Goal: Task Accomplishment & Management: Complete application form

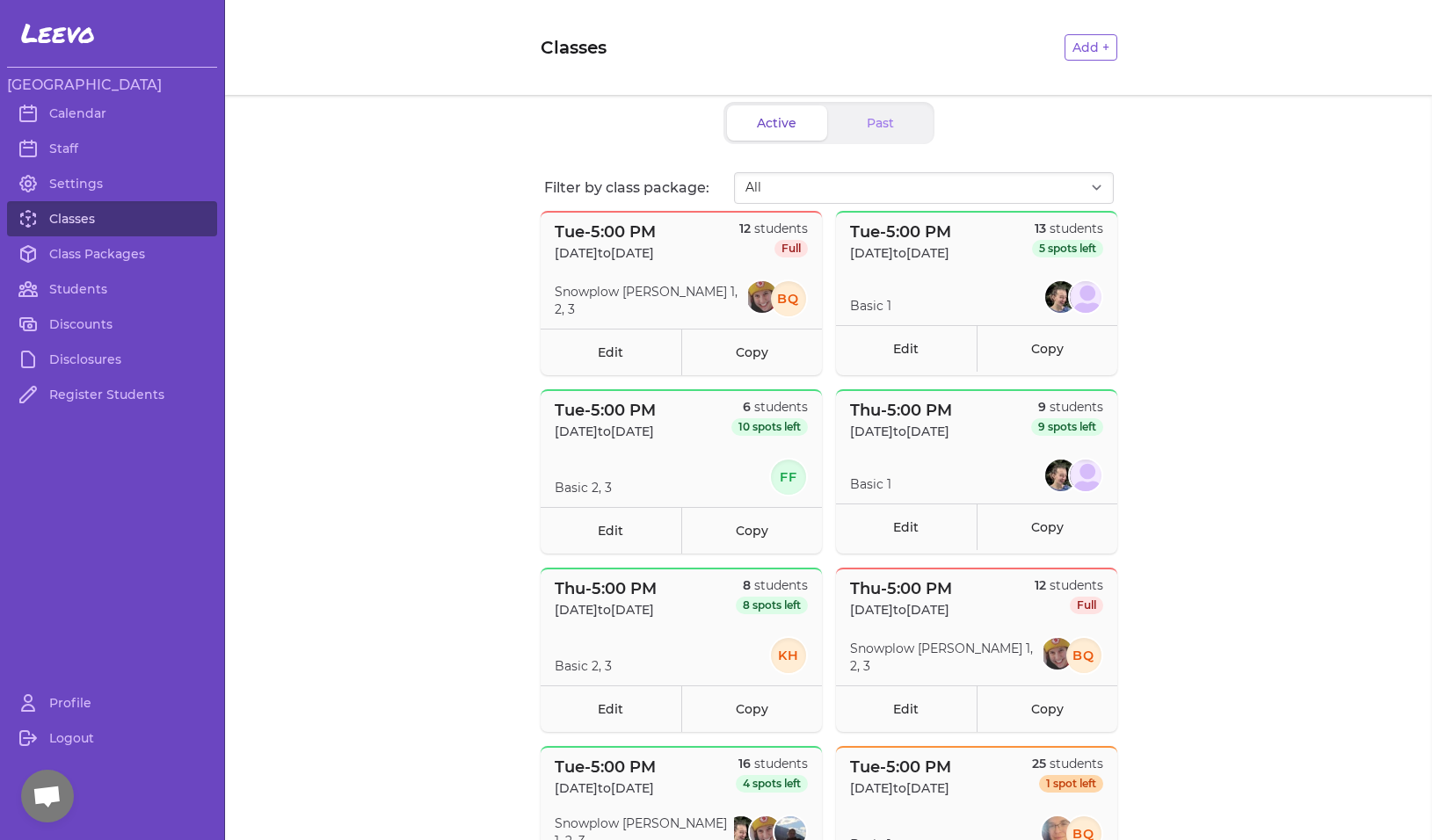
click at [92, 215] on link "Classes" at bounding box center [112, 218] width 210 height 35
click at [1086, 45] on button "Add +" at bounding box center [1090, 48] width 53 height 27
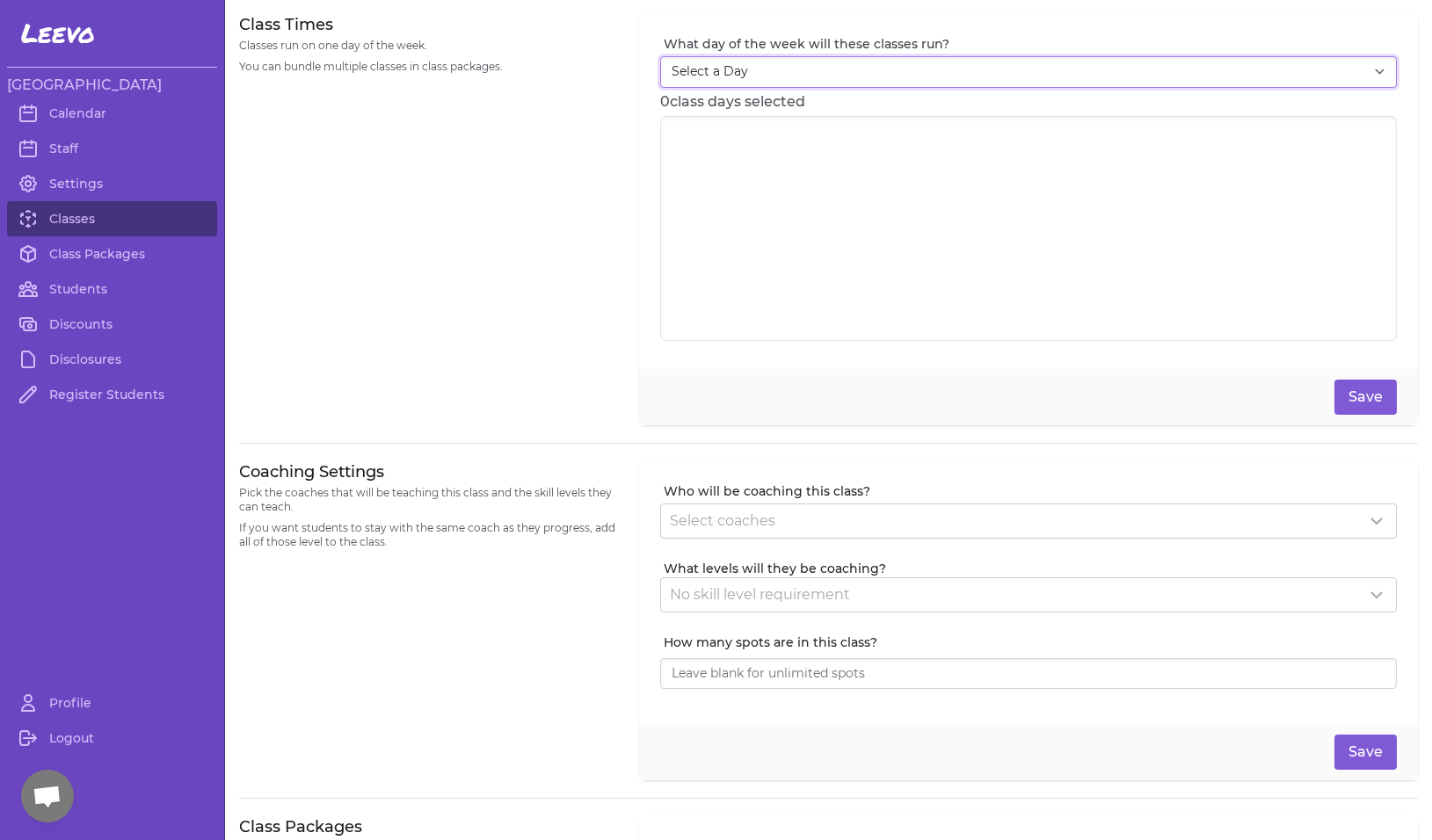
click at [1037, 74] on select "Select a Day [DATE] [DATE] [DATE] [DATE] [DATE] [DATE] [DATE]" at bounding box center [1028, 72] width 736 height 32
click at [913, 62] on select "Select a Day [DATE] [DATE] [DATE] [DATE] [DATE] [DATE] [DATE]" at bounding box center [1028, 72] width 736 height 32
select select "5"
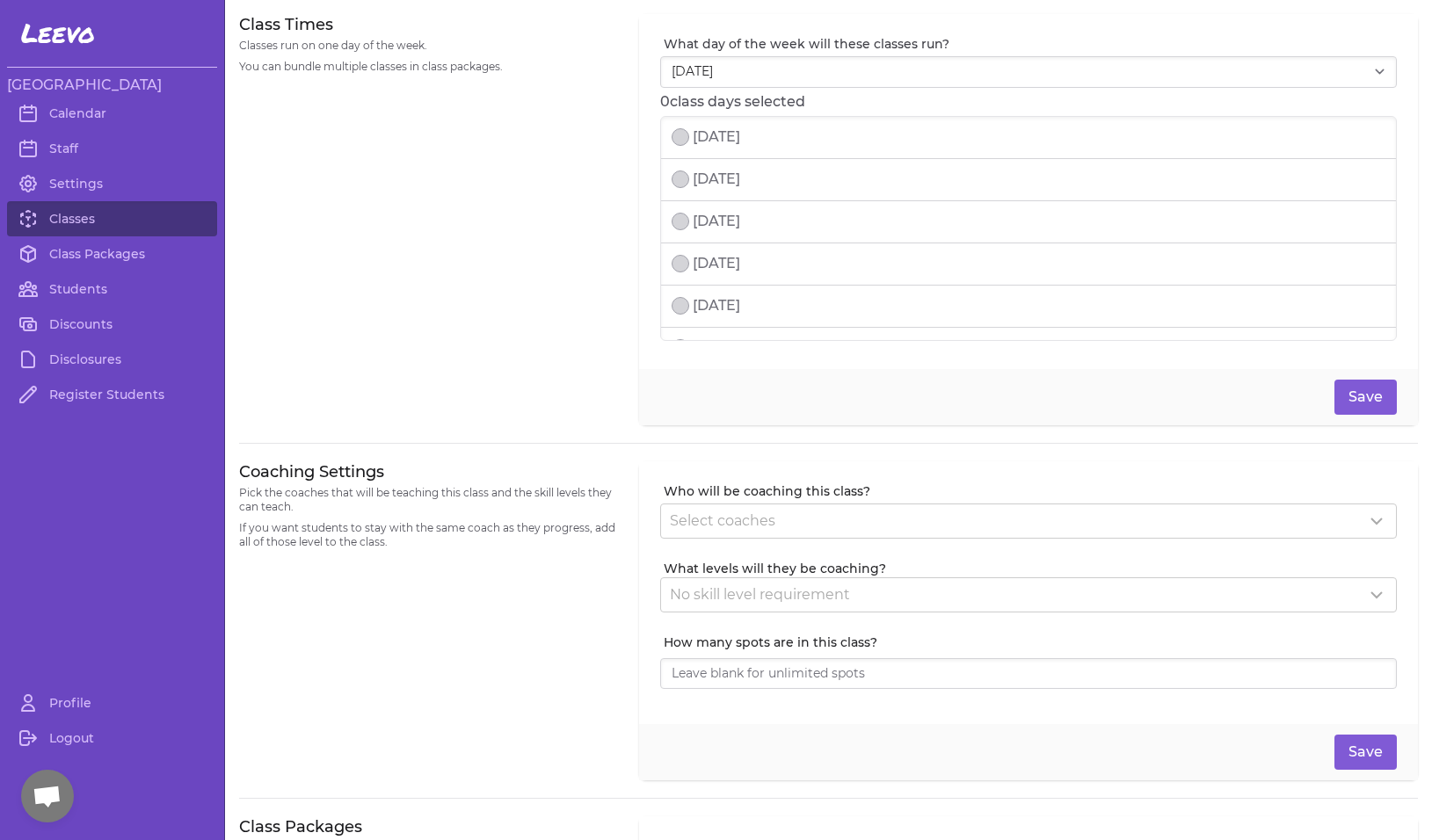
click at [677, 182] on button "select date" at bounding box center [681, 179] width 18 height 18
click at [1288, 178] on input at bounding box center [1280, 179] width 101 height 20
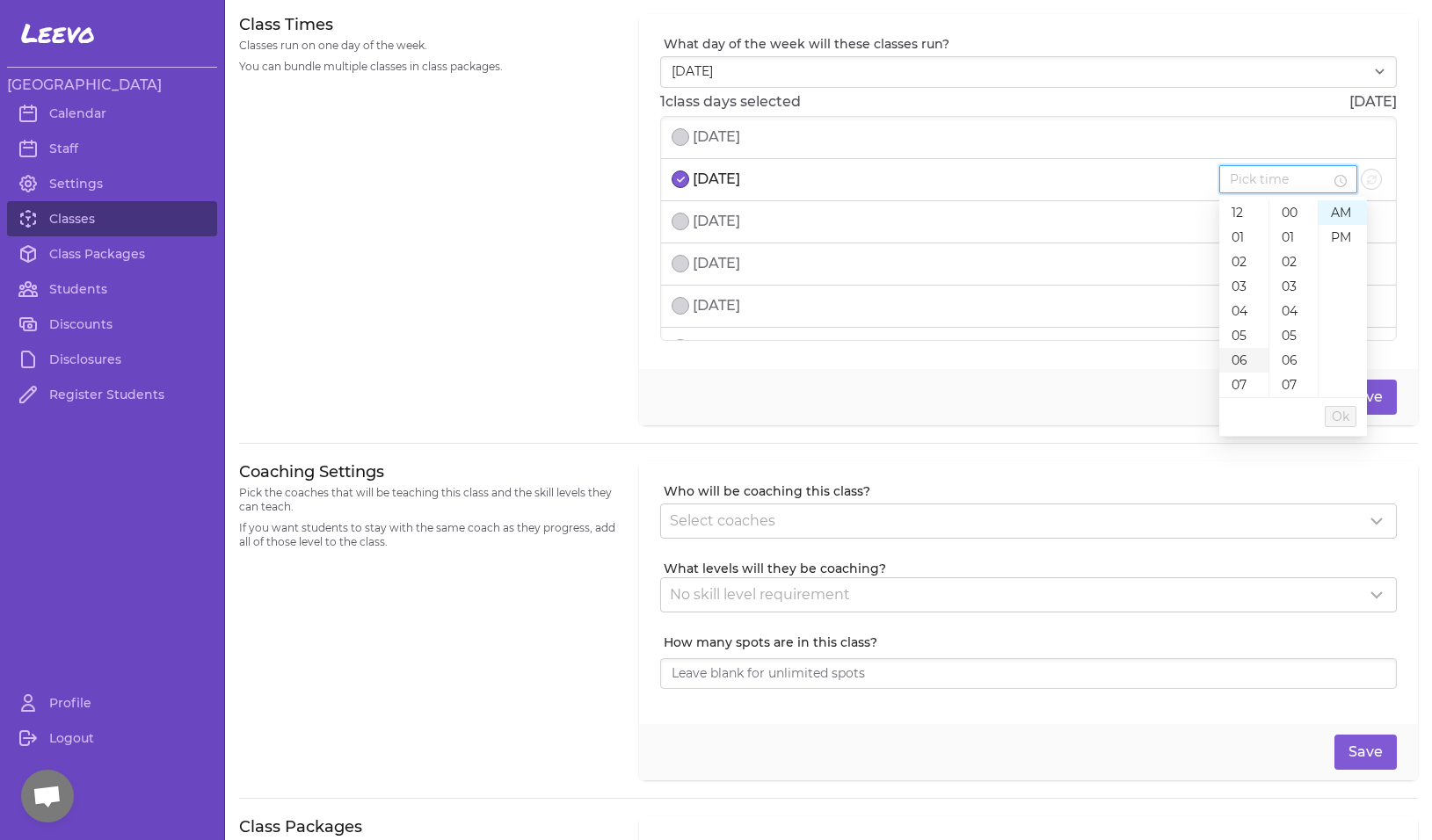
click at [1243, 356] on div "06" at bounding box center [1244, 360] width 50 height 25
type input "6:00 AM"
click at [1337, 419] on span "Ok" at bounding box center [1339, 417] width 18 height 20
click at [699, 227] on p "[DATE]" at bounding box center [716, 221] width 48 height 21
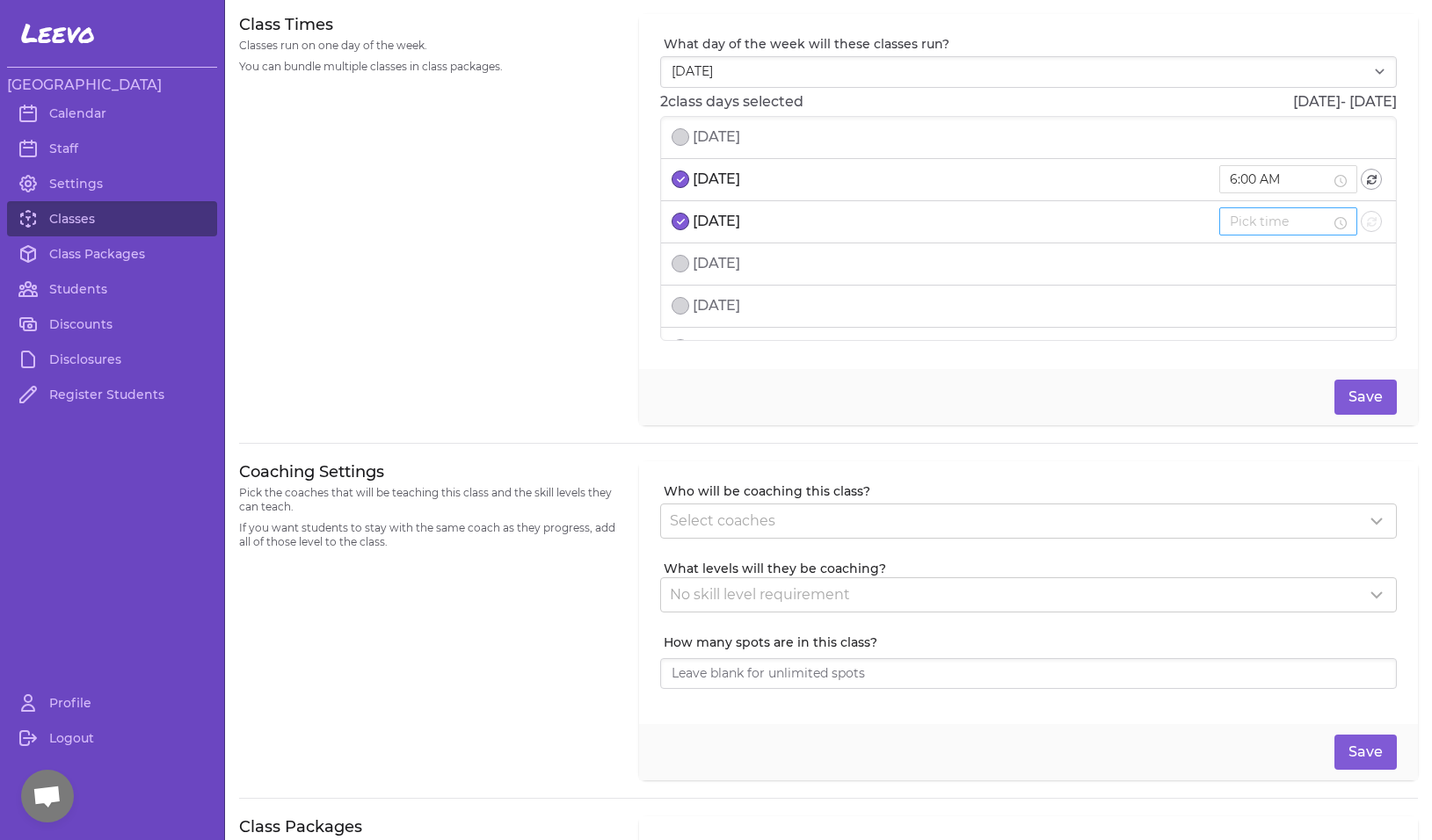
click at [1285, 222] on input at bounding box center [1280, 222] width 101 height 20
click at [1246, 397] on div "06" at bounding box center [1244, 402] width 50 height 25
type input "6:00 AM"
click at [1338, 468] on span "Ok" at bounding box center [1339, 459] width 18 height 20
click at [801, 258] on li "[DATE]" at bounding box center [1029, 264] width 735 height 43
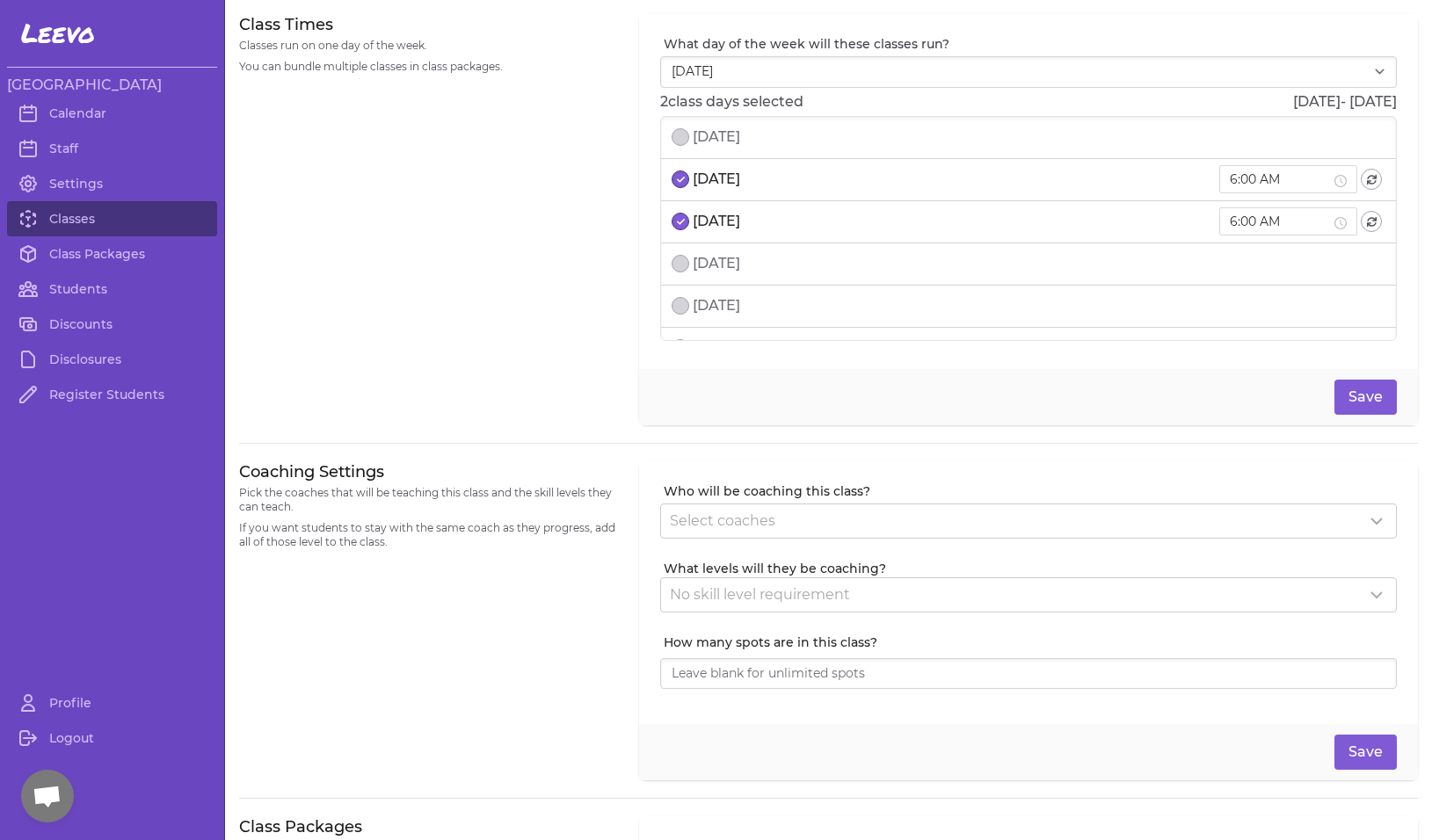
click at [740, 261] on p "[DATE]" at bounding box center [716, 262] width 48 height 21
click at [1269, 264] on input at bounding box center [1280, 263] width 101 height 20
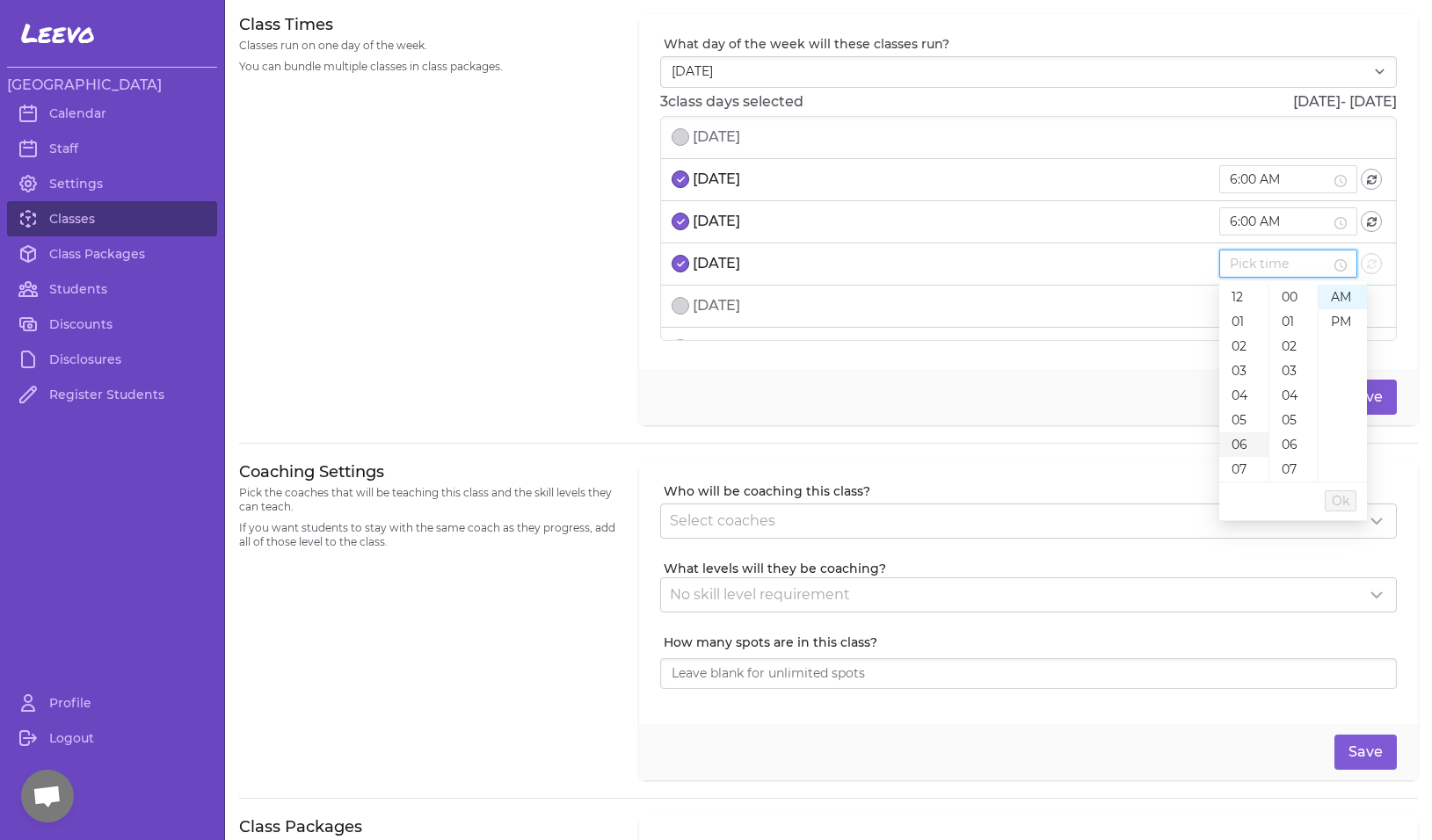
click at [1244, 447] on div "06" at bounding box center [1244, 444] width 50 height 25
type input "6:00 AM"
click at [1344, 511] on li "Ok" at bounding box center [1339, 501] width 32 height 30
click at [1342, 505] on span "Ok" at bounding box center [1339, 501] width 18 height 20
click at [713, 309] on p "[DATE]" at bounding box center [716, 305] width 48 height 21
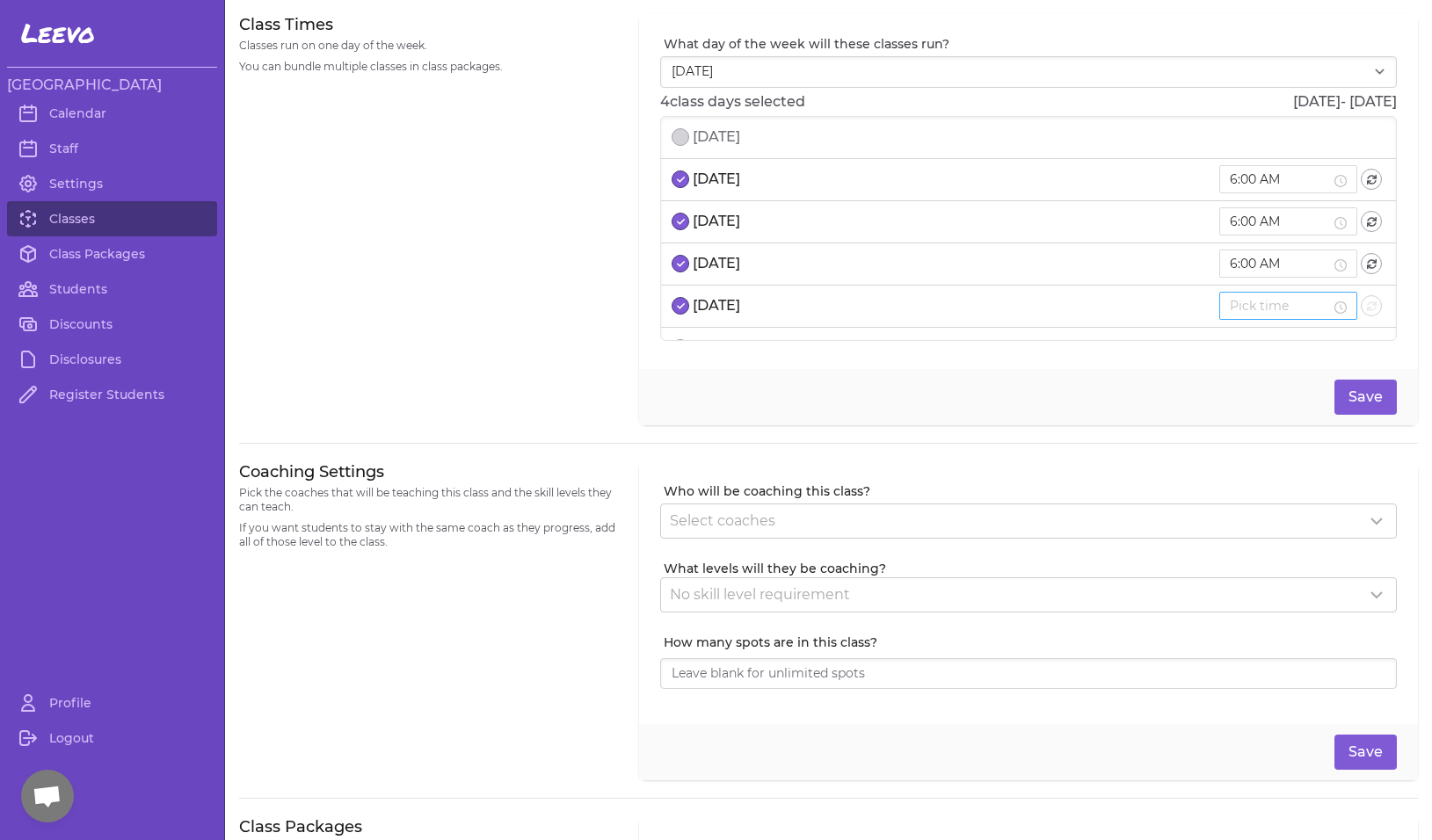
click at [1278, 305] on input at bounding box center [1280, 306] width 101 height 20
click at [1239, 481] on div "06" at bounding box center [1244, 486] width 50 height 25
type input "6:00 AM"
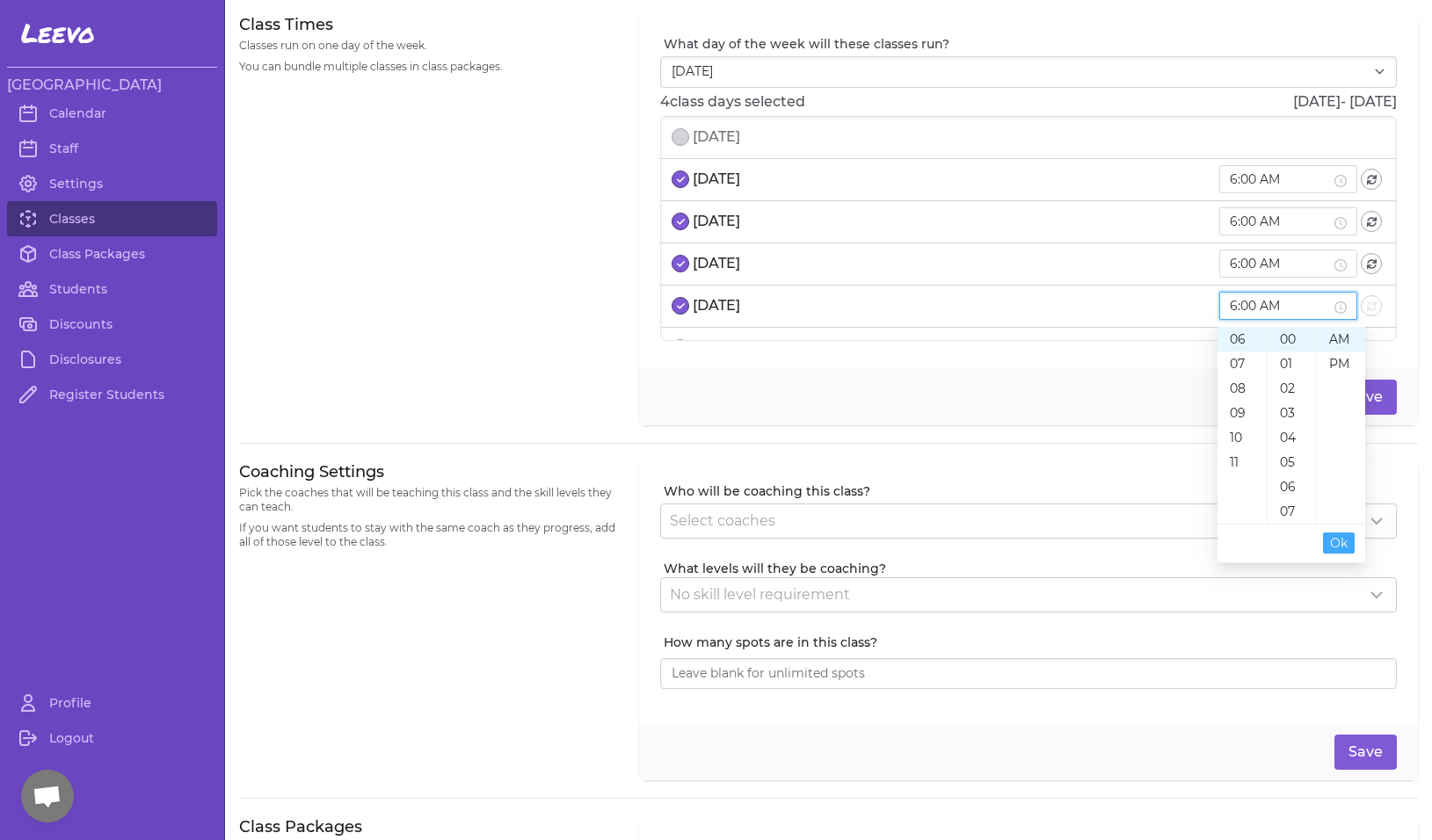
click at [1331, 546] on span "Ok" at bounding box center [1339, 543] width 18 height 20
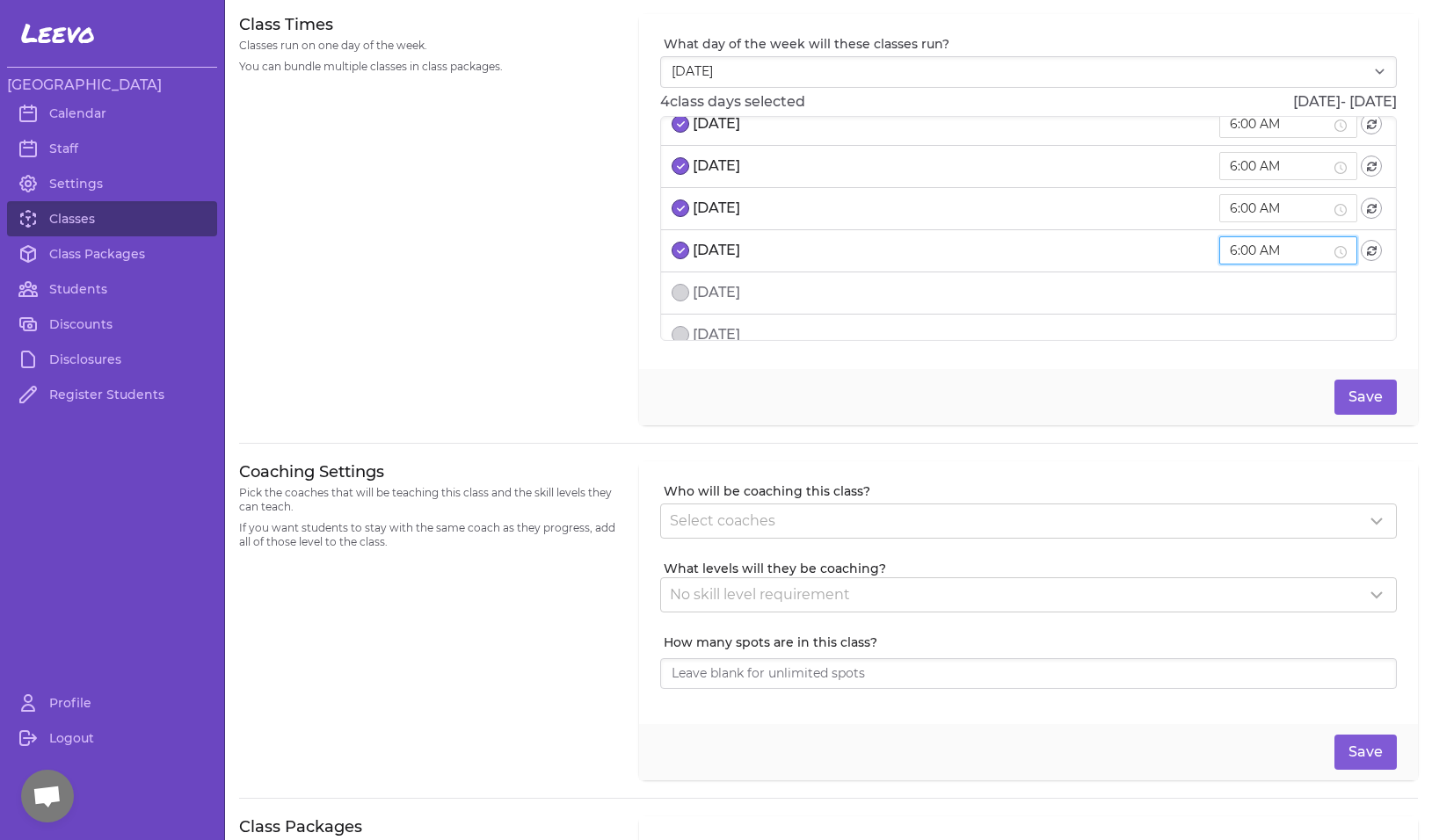
scroll to position [72, 0]
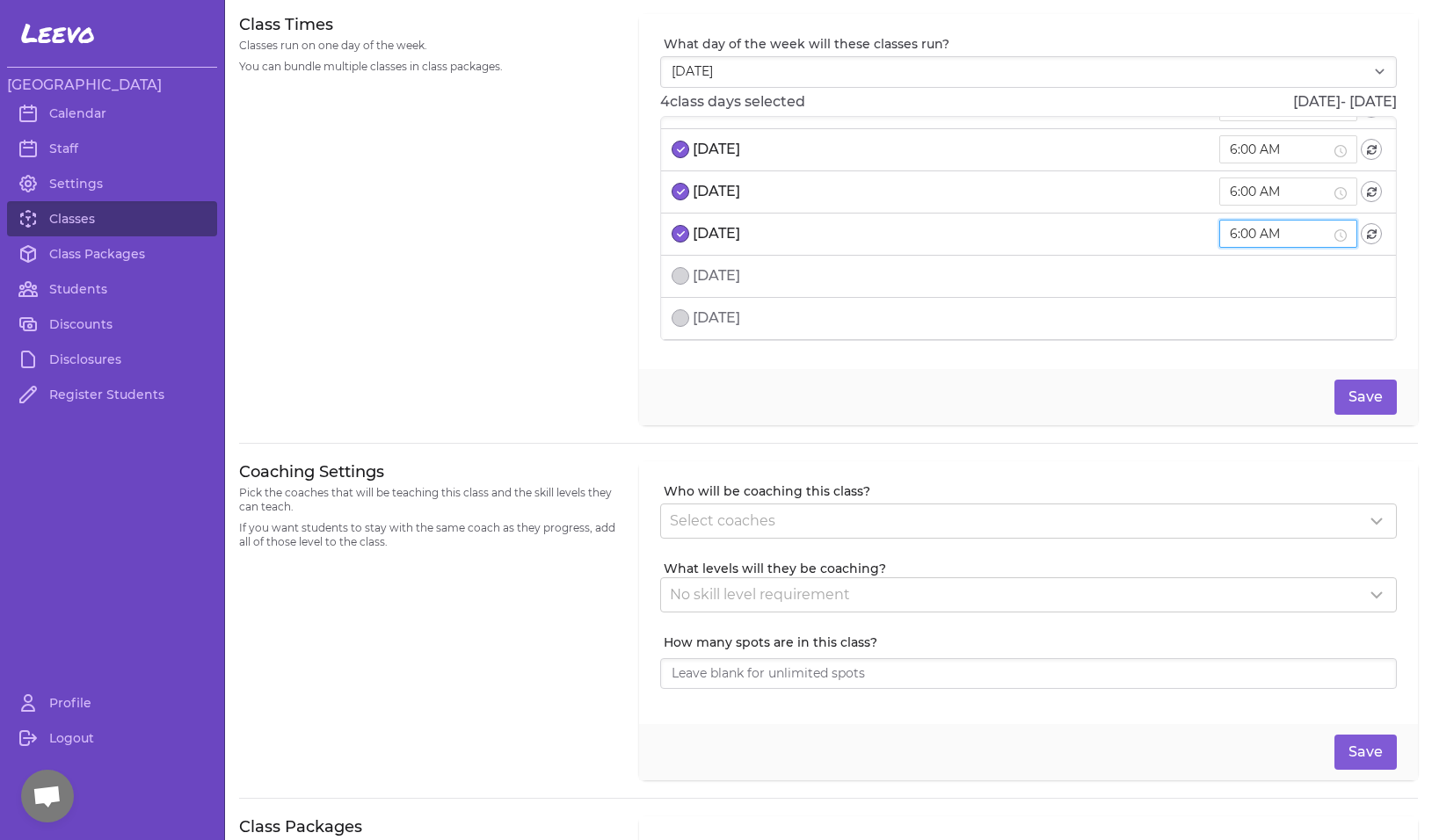
click at [896, 275] on li "[DATE]" at bounding box center [1029, 276] width 735 height 43
click at [706, 272] on p "[DATE]" at bounding box center [716, 275] width 48 height 21
click at [1289, 270] on input at bounding box center [1280, 276] width 101 height 20
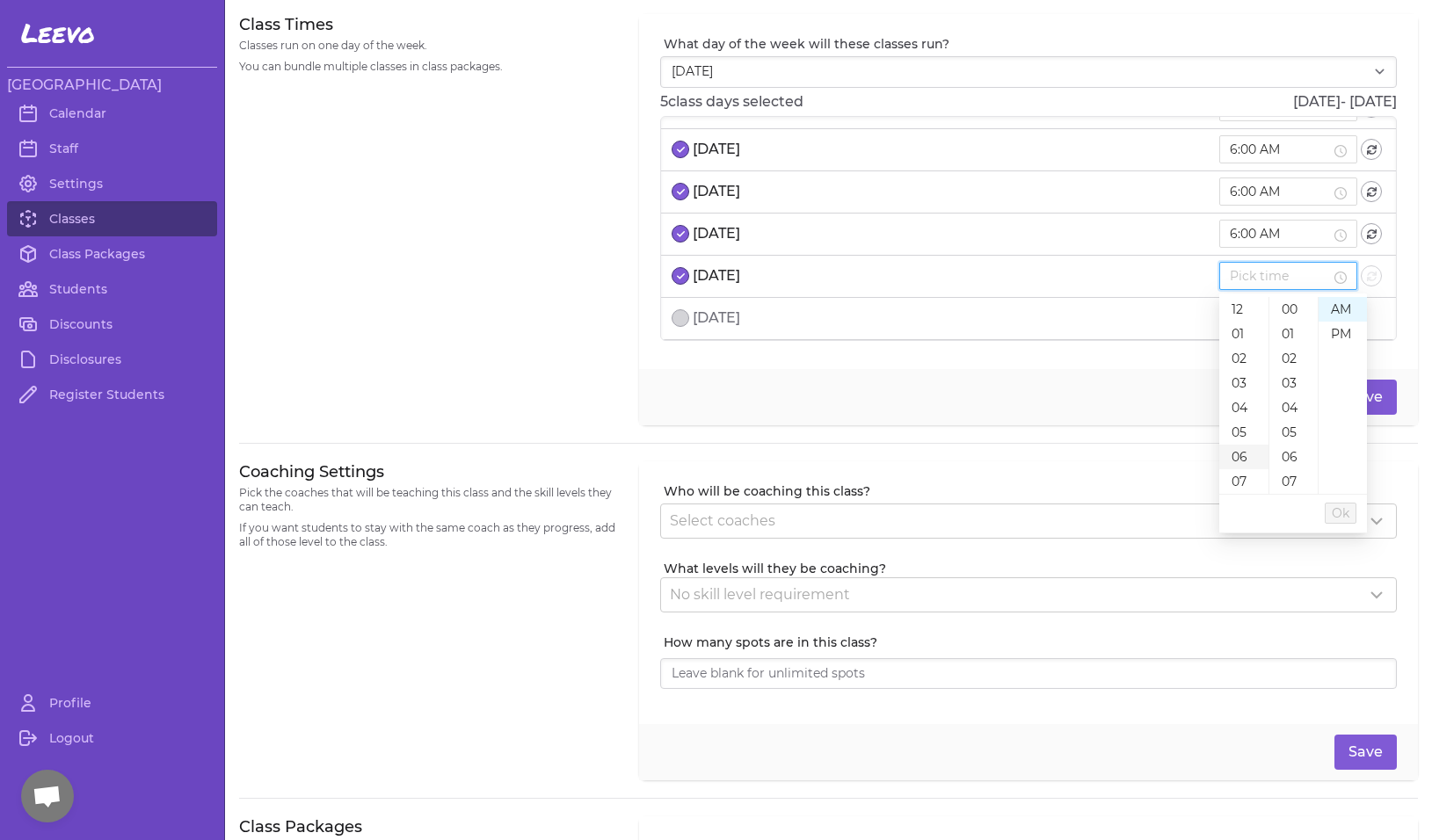
click at [1248, 455] on div "06" at bounding box center [1244, 457] width 50 height 25
type input "6:00 AM"
click at [1339, 509] on span "Ok" at bounding box center [1339, 513] width 18 height 20
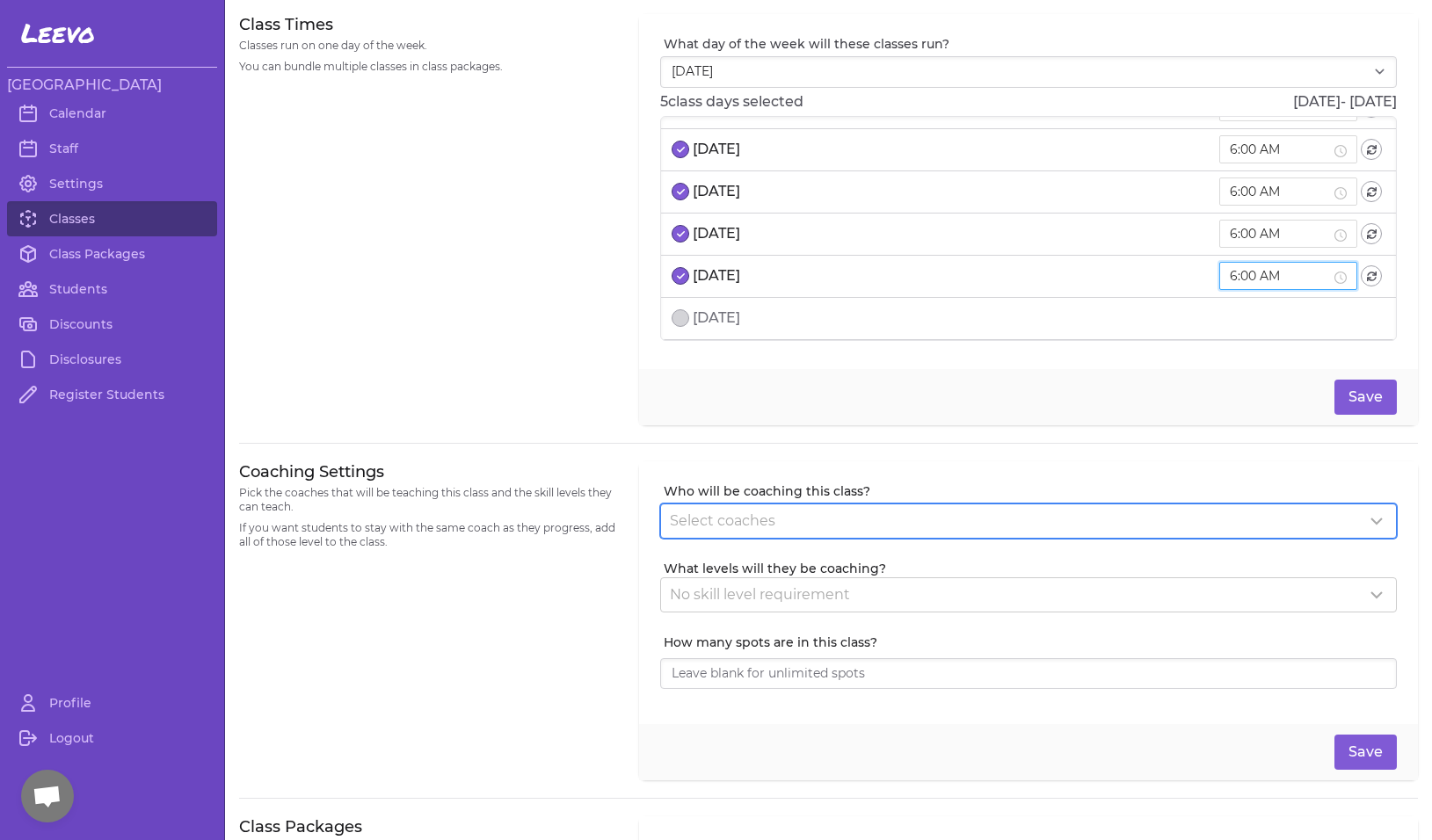
click at [1011, 525] on div "Select coaches" at bounding box center [1018, 520] width 697 height 21
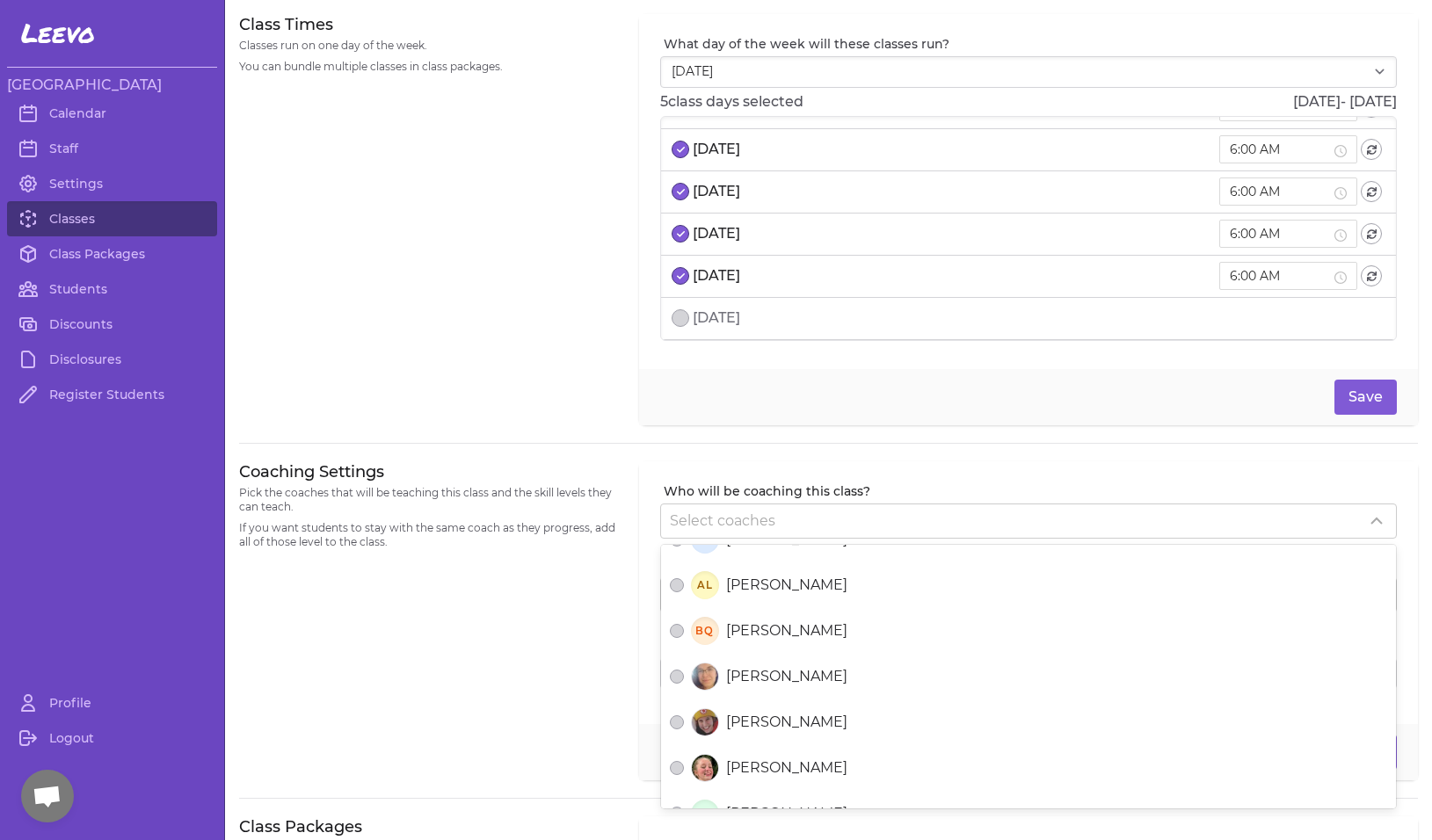
scroll to position [130, 0]
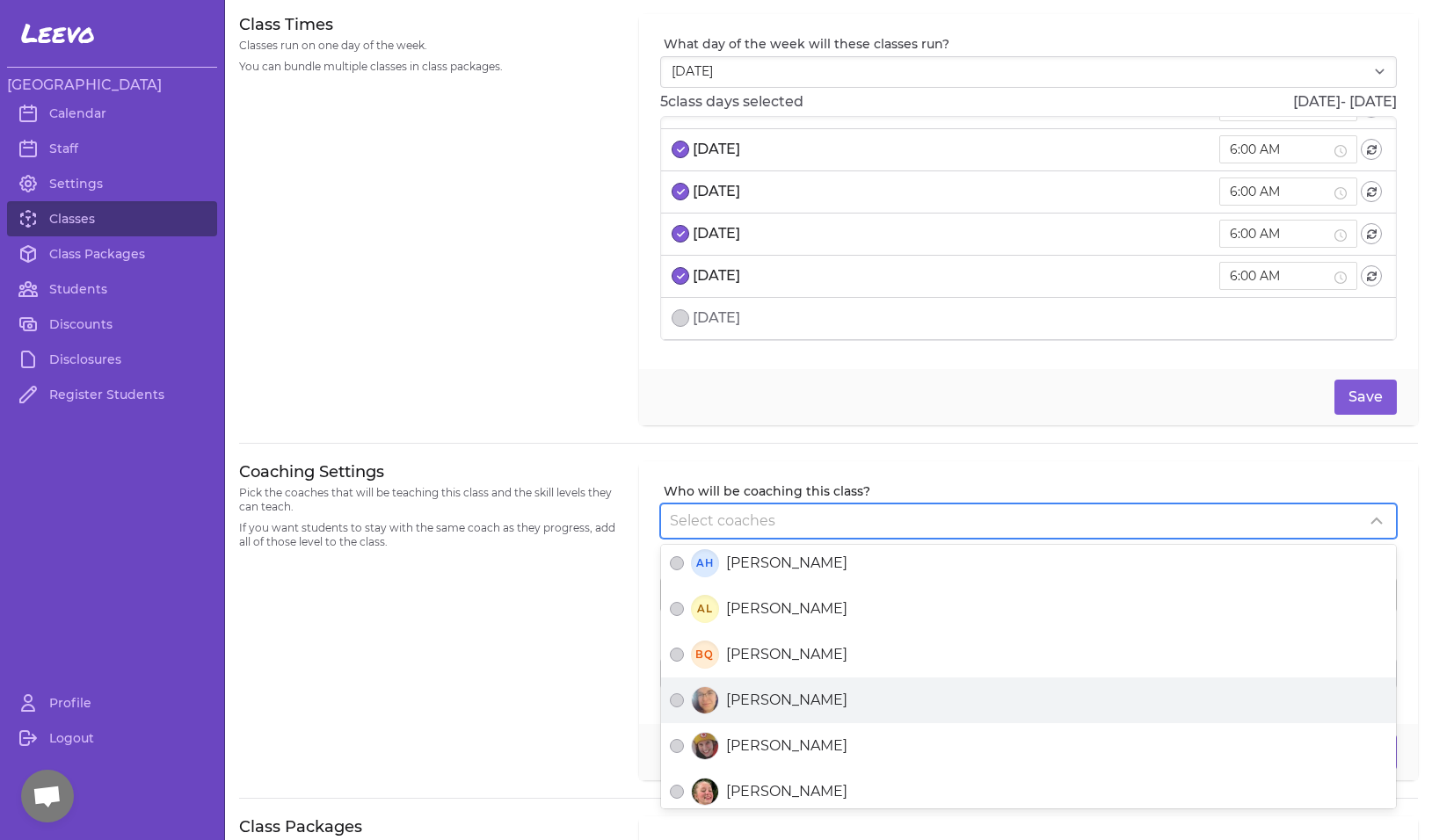
click at [847, 709] on div "[PERSON_NAME]" at bounding box center [1029, 700] width 717 height 28
click at [684, 707] on button "[PERSON_NAME]" at bounding box center [677, 700] width 14 height 14
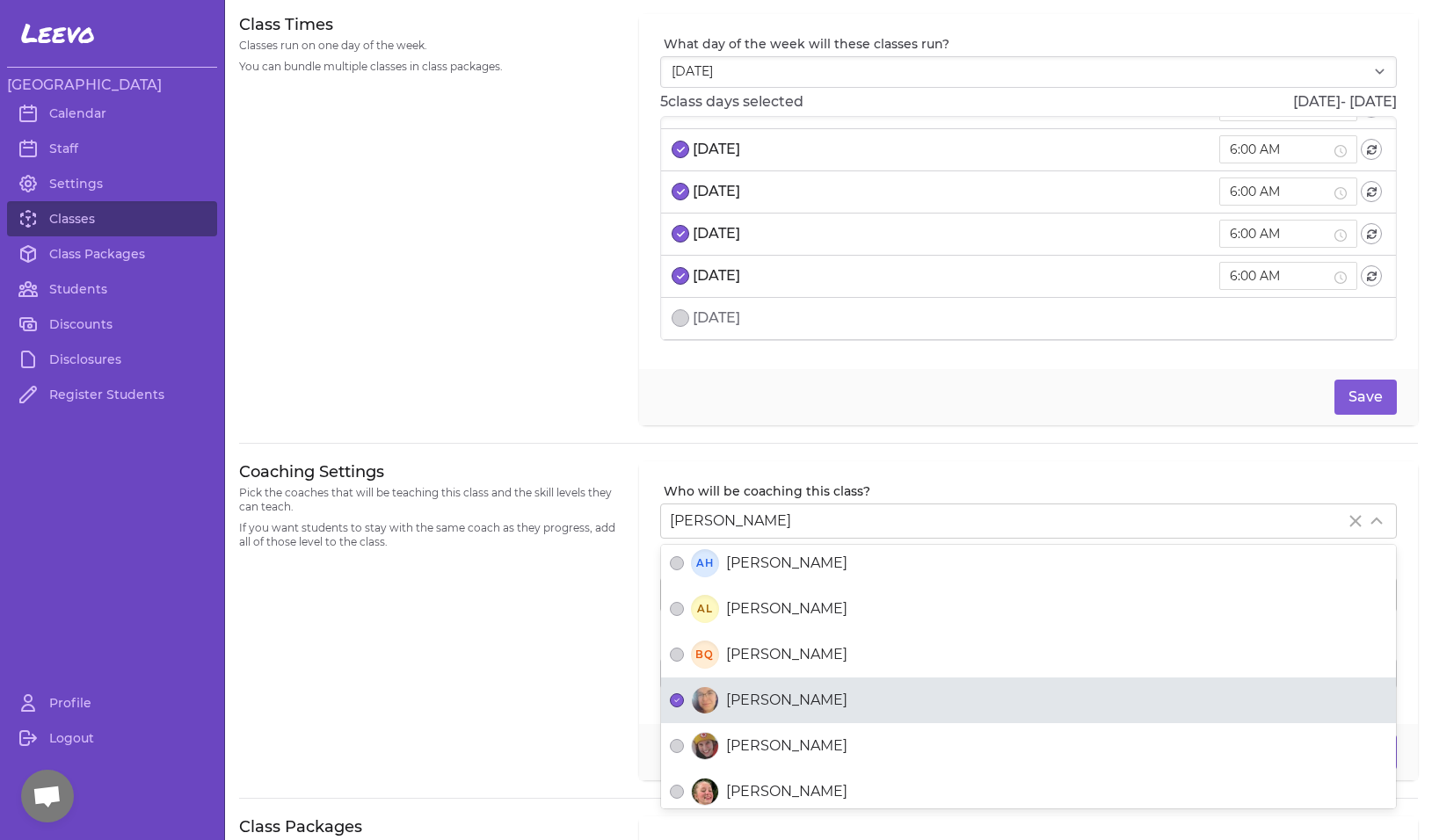
click at [545, 693] on div "Coaching Settings Pick the coaches that will be teaching this class and the ski…" at bounding box center [428, 621] width 379 height 320
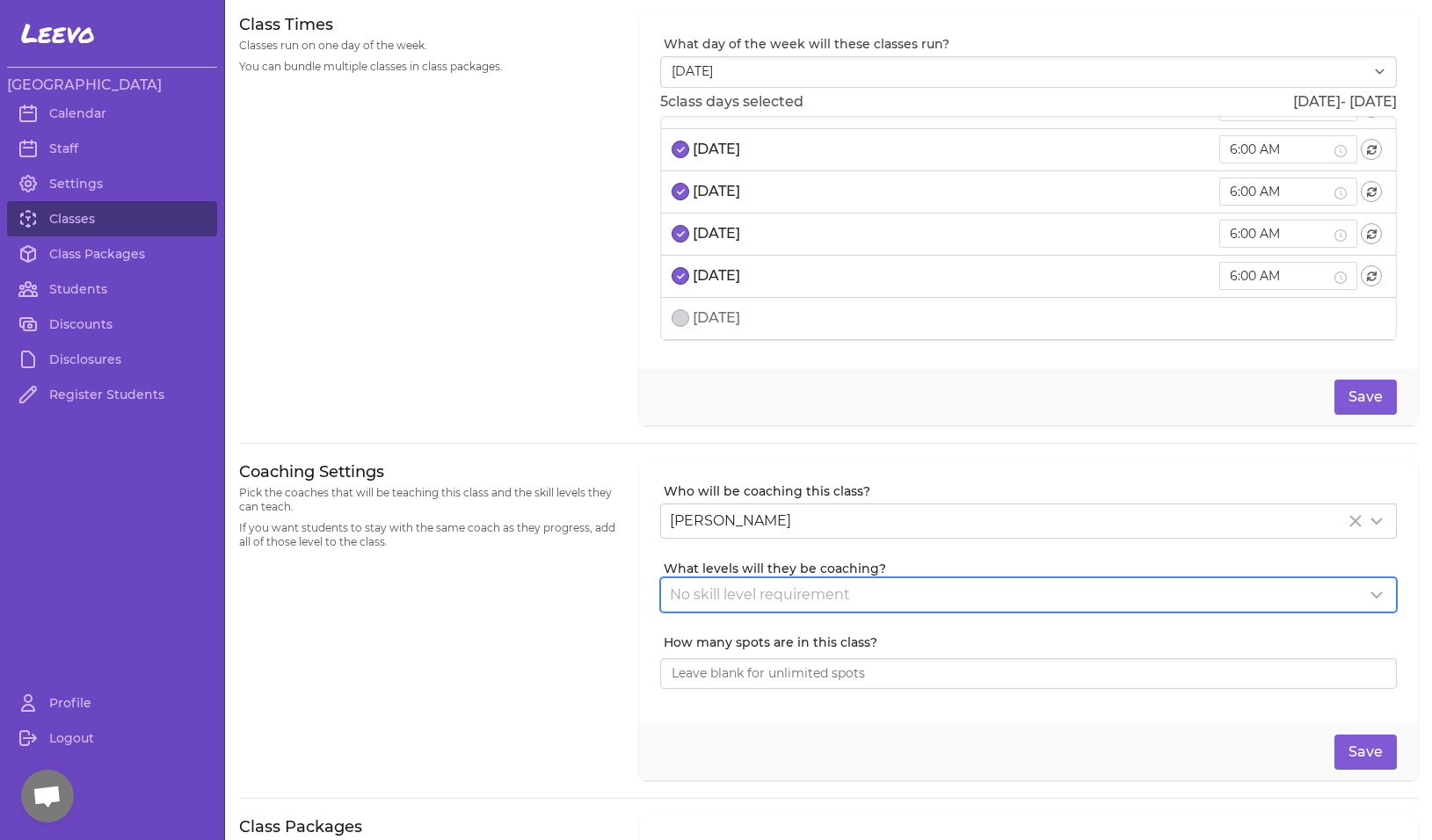
click at [742, 587] on span "No skill level requirement" at bounding box center [760, 594] width 180 height 17
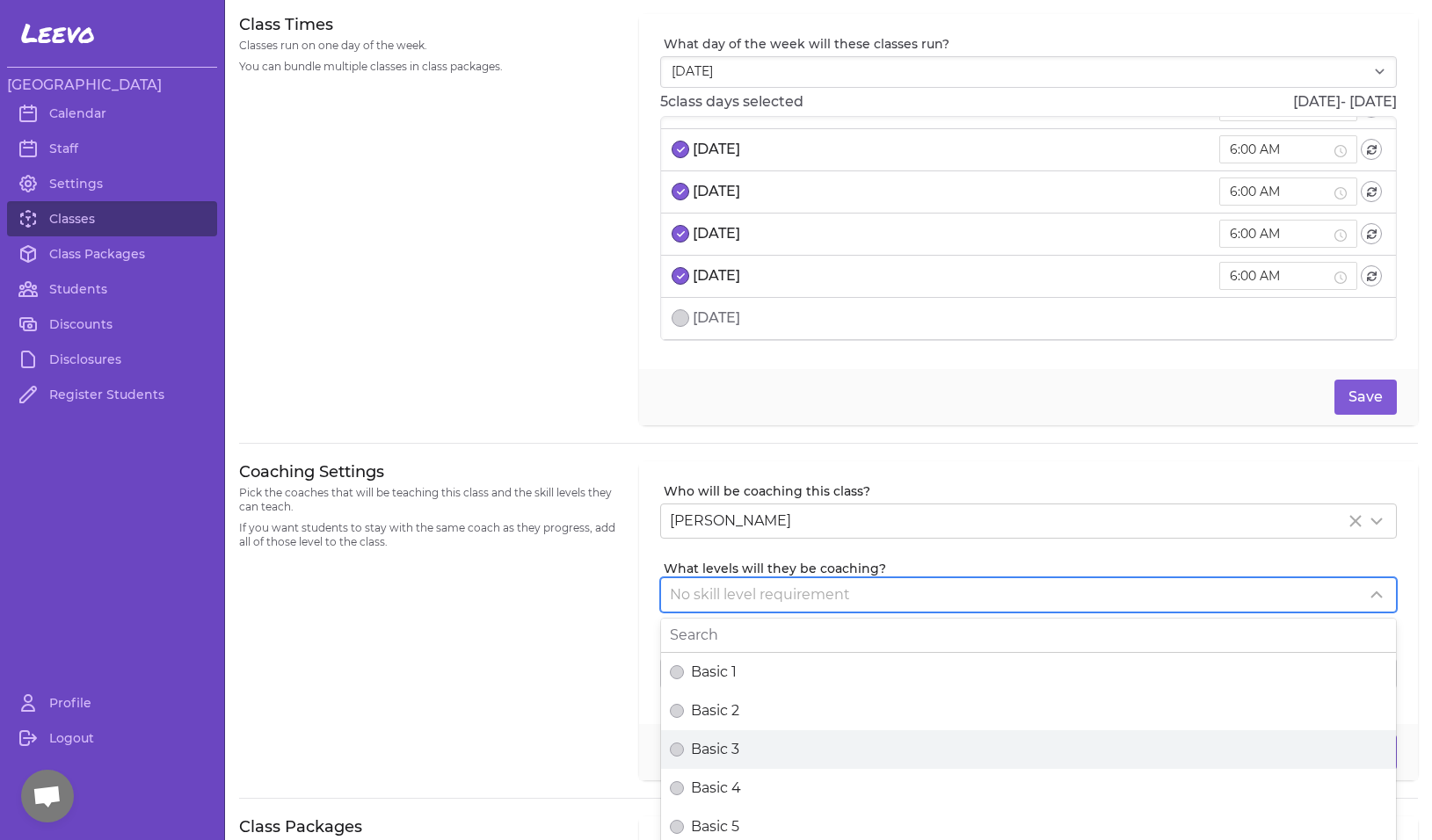
click at [693, 732] on label "Basic 3" at bounding box center [1029, 749] width 735 height 39
click at [684, 743] on button "Basic 3" at bounding box center [677, 750] width 14 height 14
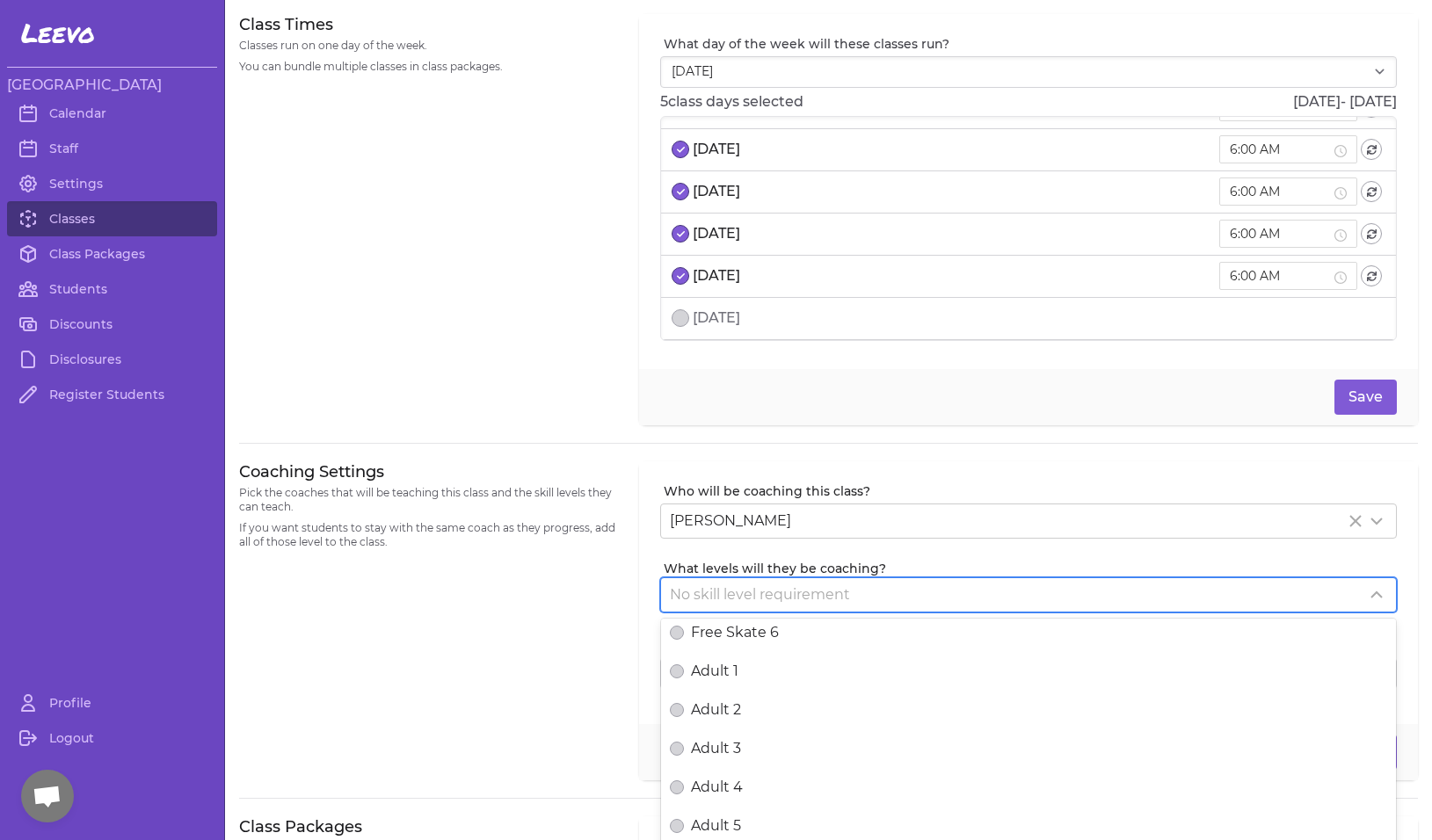
scroll to position [651, 0]
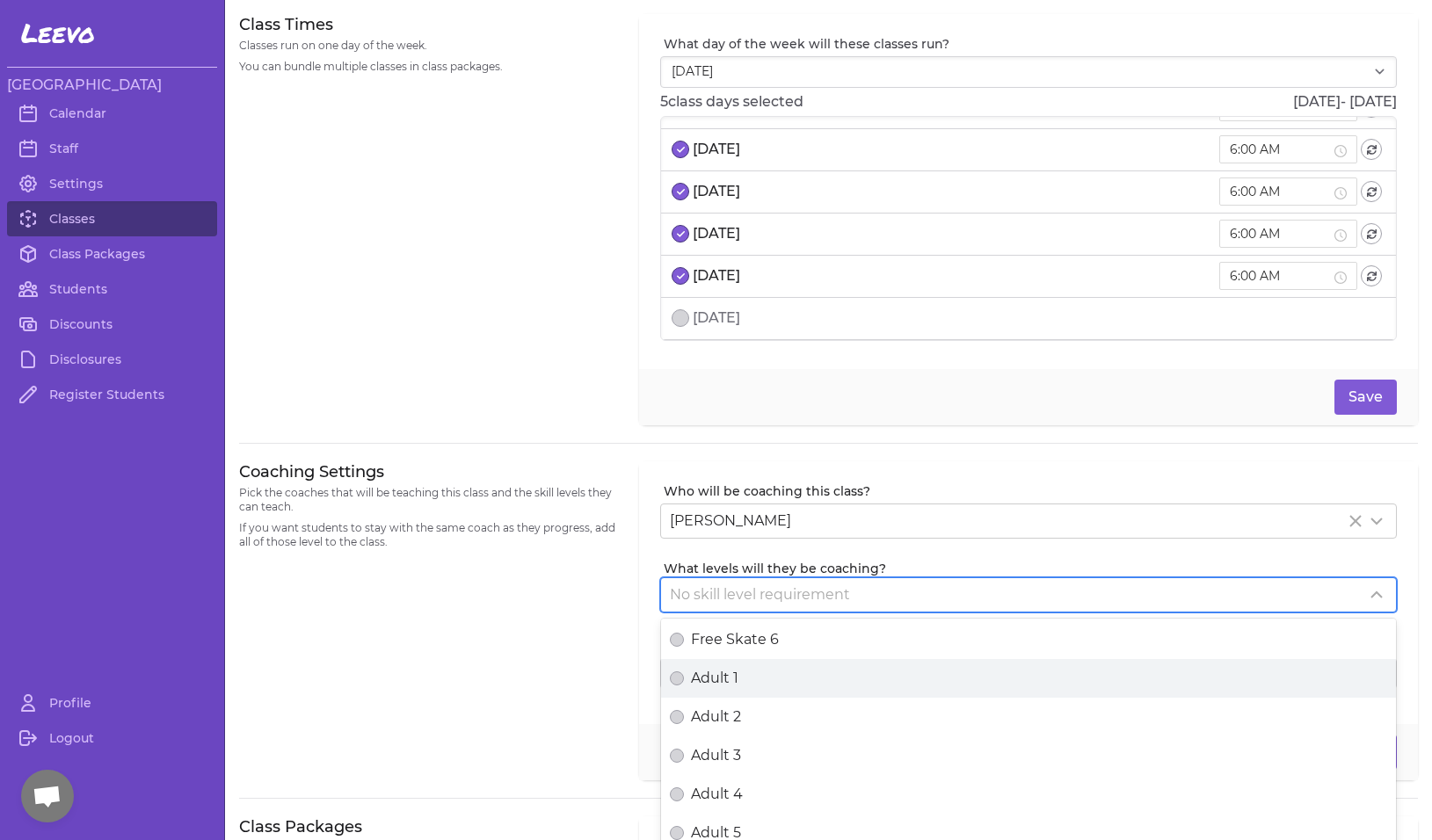
click at [793, 679] on div "Adult 1" at bounding box center [1029, 678] width 717 height 21
click at [684, 679] on button "Adult 1" at bounding box center [677, 679] width 14 height 14
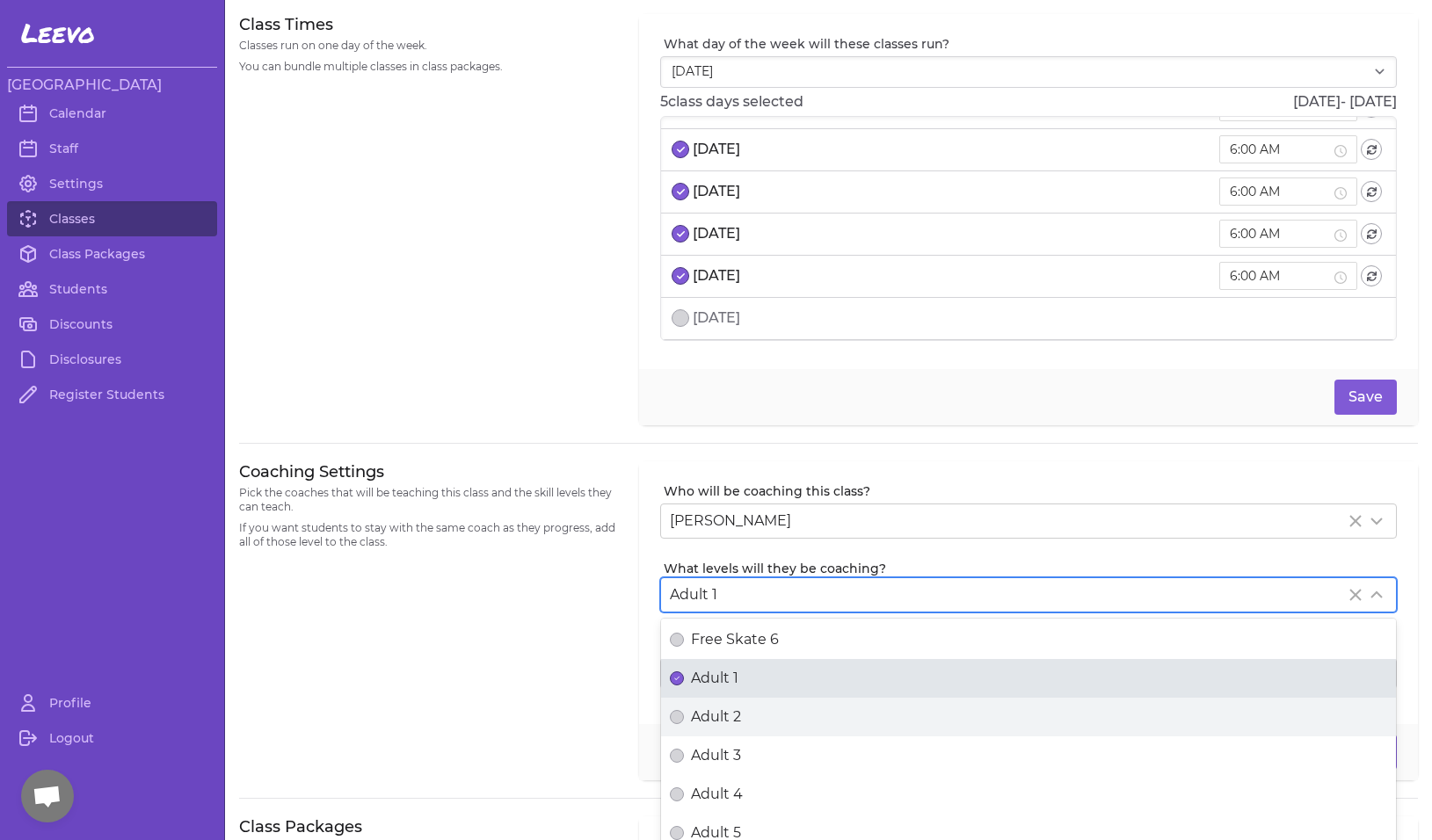
click at [790, 721] on div "Adult 2" at bounding box center [1029, 716] width 717 height 21
click at [684, 721] on button "Adult 2" at bounding box center [677, 717] width 14 height 14
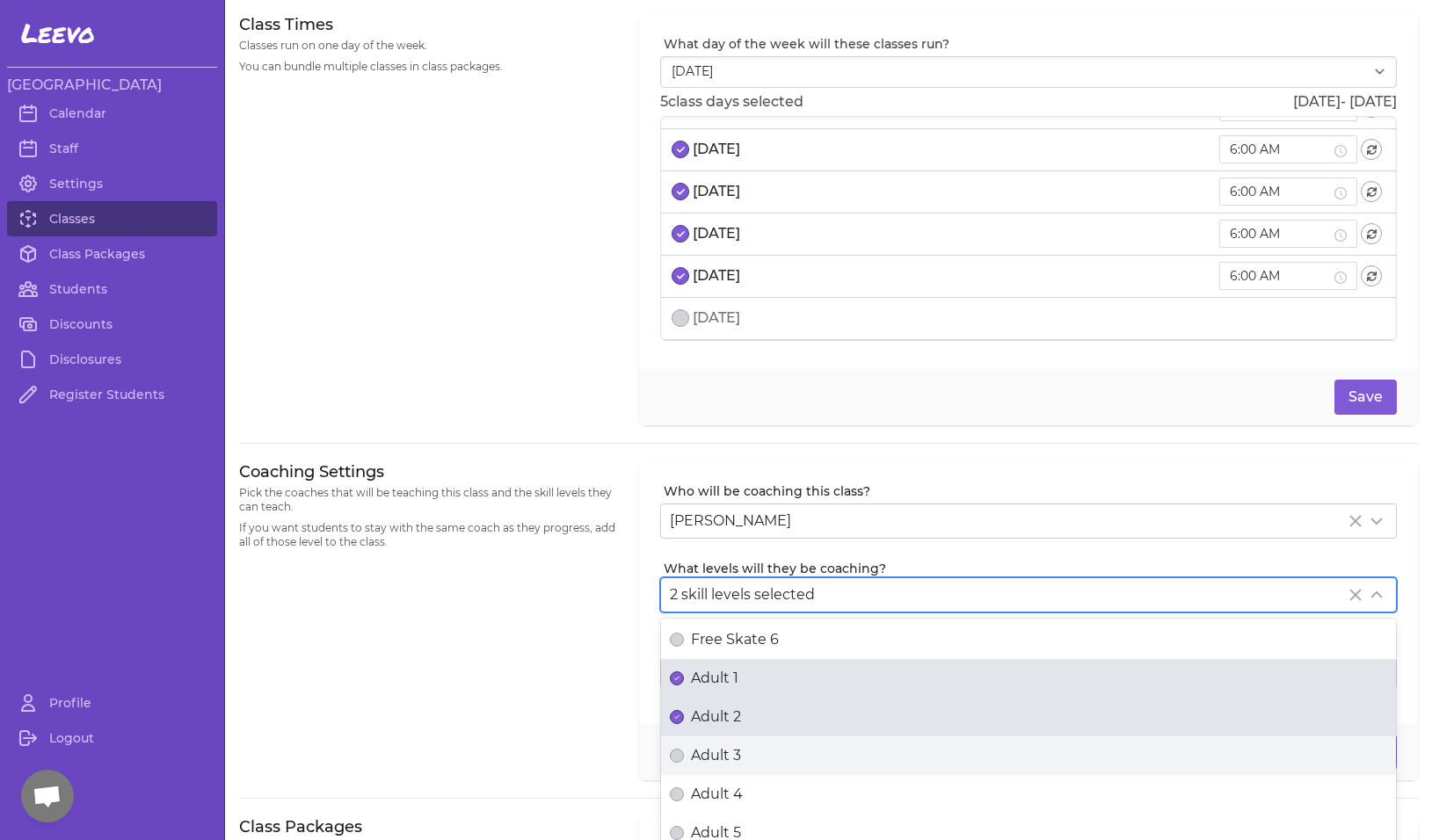
click at [777, 758] on div "Adult 3" at bounding box center [1029, 755] width 717 height 21
click at [684, 758] on button "Adult 3" at bounding box center [677, 756] width 14 height 14
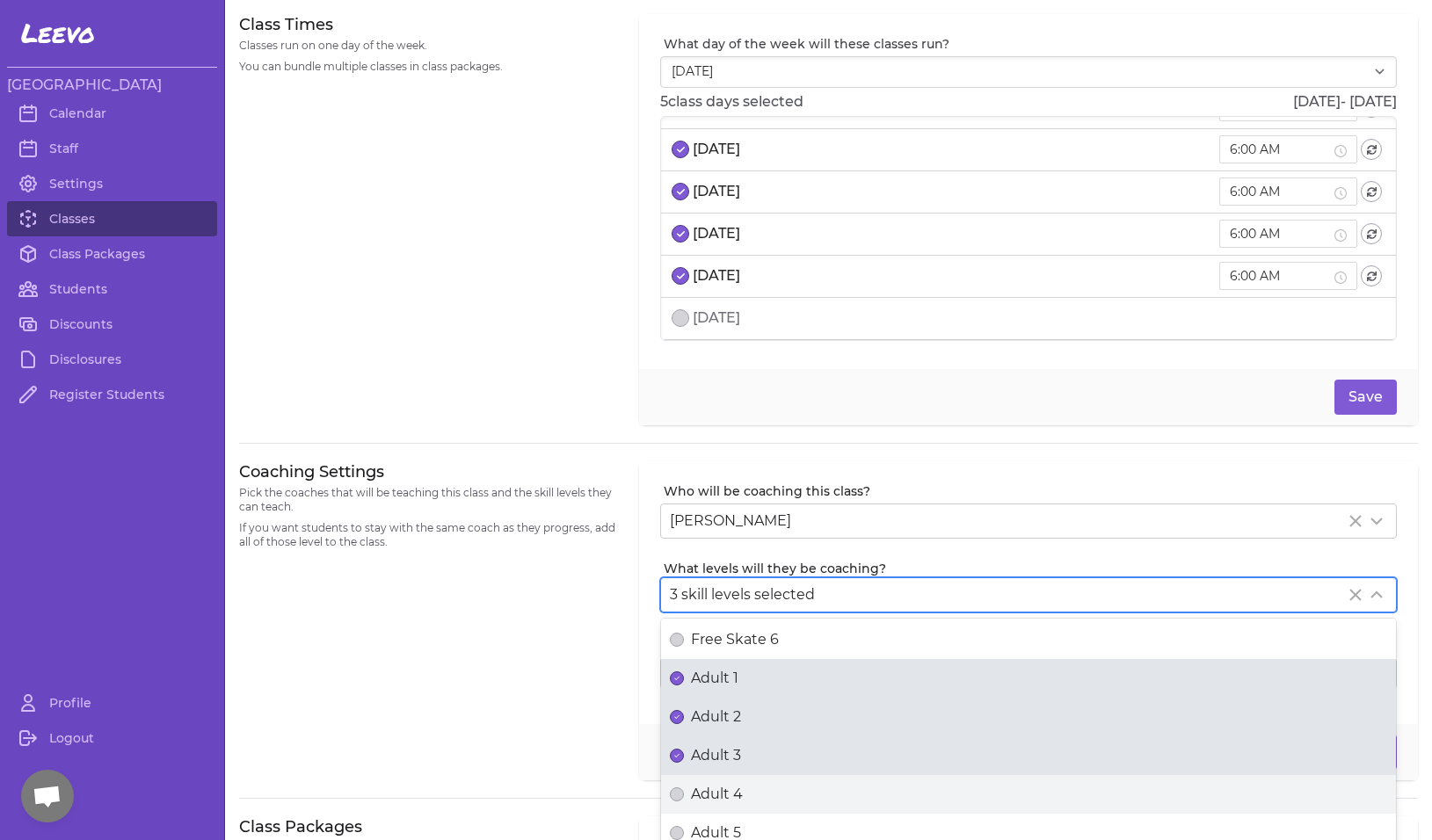
click at [766, 798] on div "Adult 4" at bounding box center [1029, 793] width 717 height 21
click at [684, 798] on button "Adult 4" at bounding box center [677, 794] width 14 height 14
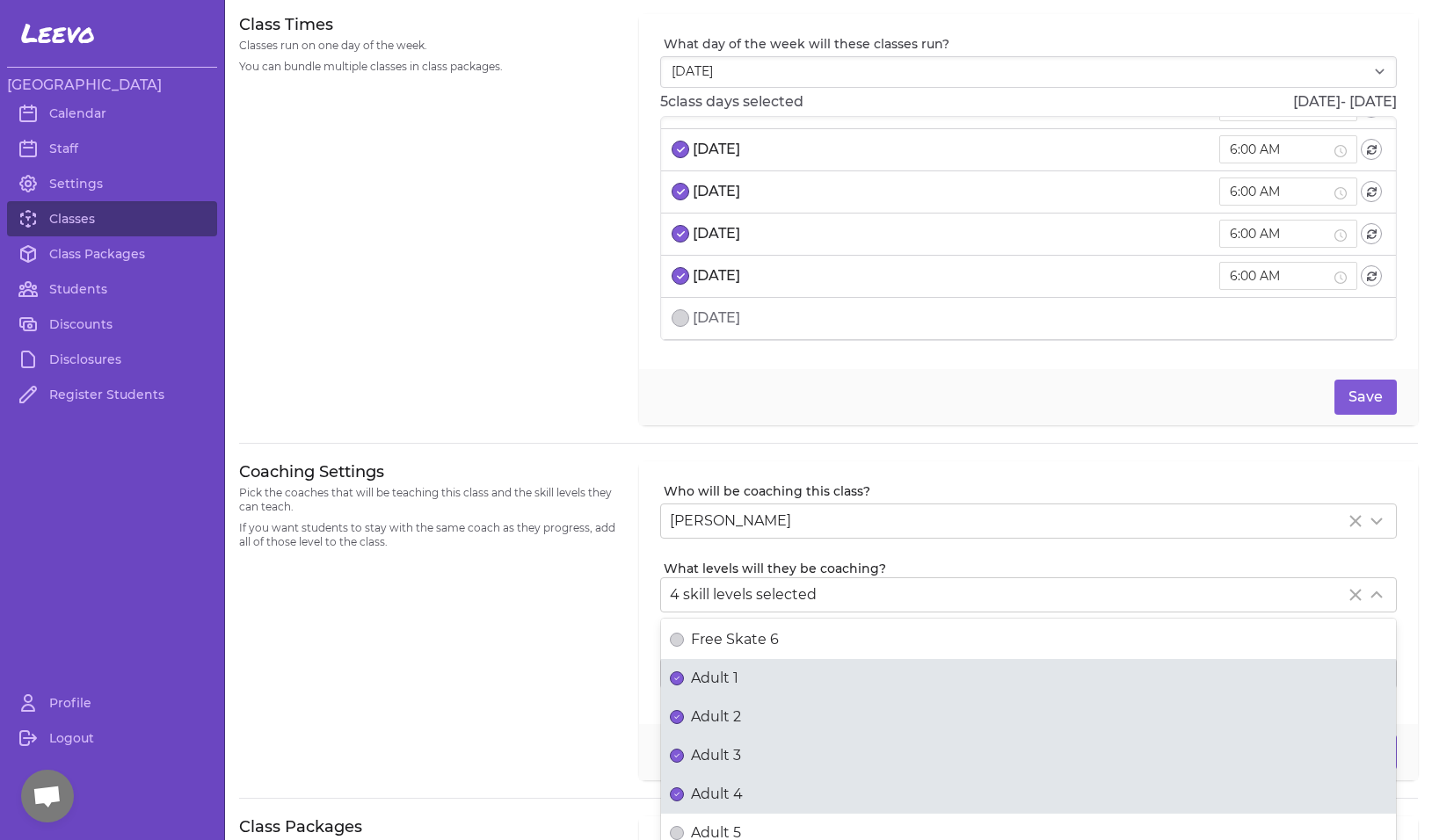
click at [567, 725] on div "Coaching Settings Pick the coaches that will be teaching this class and the ski…" at bounding box center [428, 621] width 379 height 320
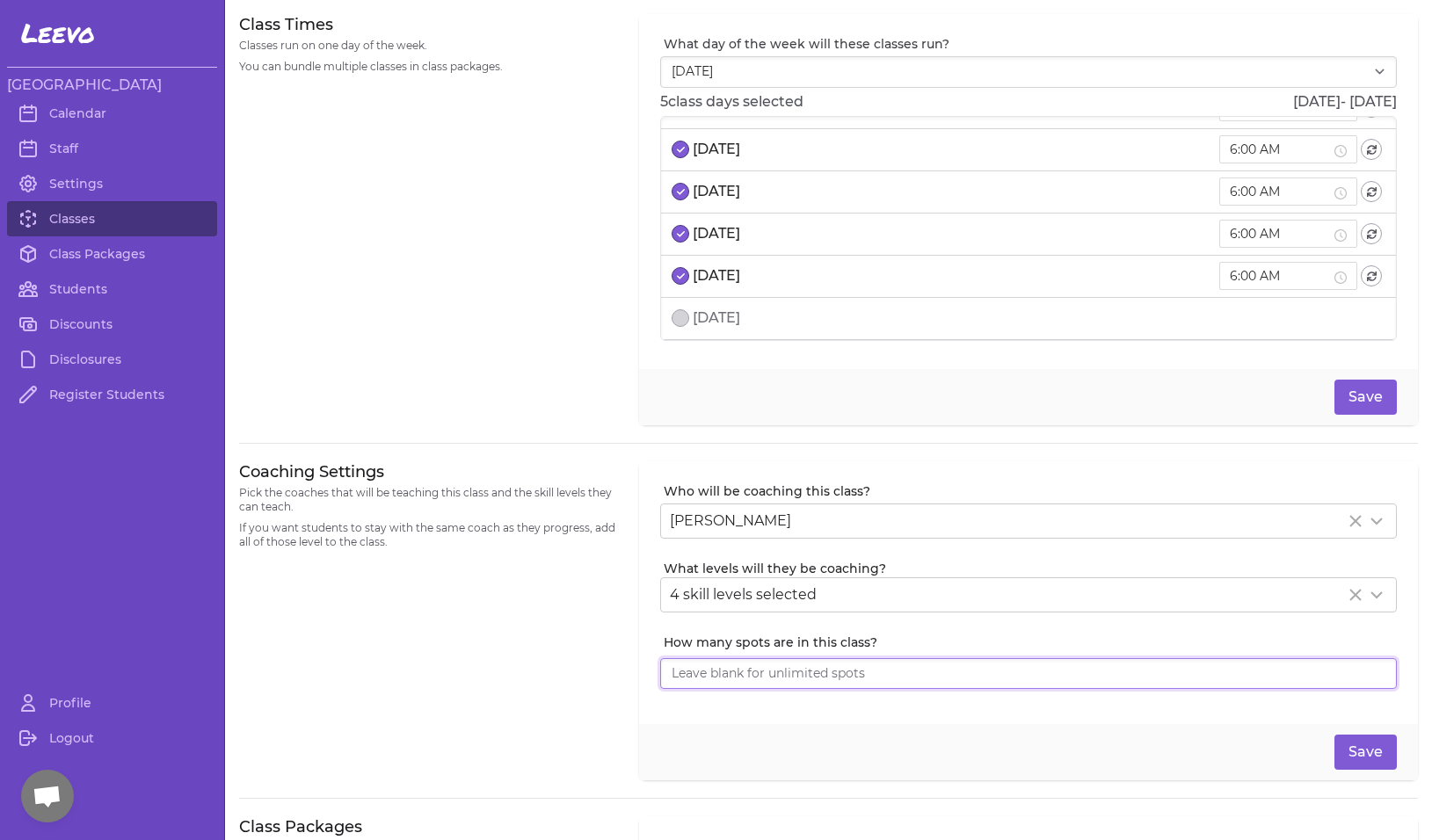
click at [886, 673] on input "How many spots are in this class?" at bounding box center [1028, 674] width 736 height 32
click at [1377, 672] on input "1" at bounding box center [1028, 674] width 736 height 32
click at [1377, 672] on input "2" at bounding box center [1028, 674] width 736 height 32
click at [1377, 672] on input "3" at bounding box center [1028, 674] width 736 height 32
click at [1377, 672] on input "4" at bounding box center [1028, 674] width 736 height 32
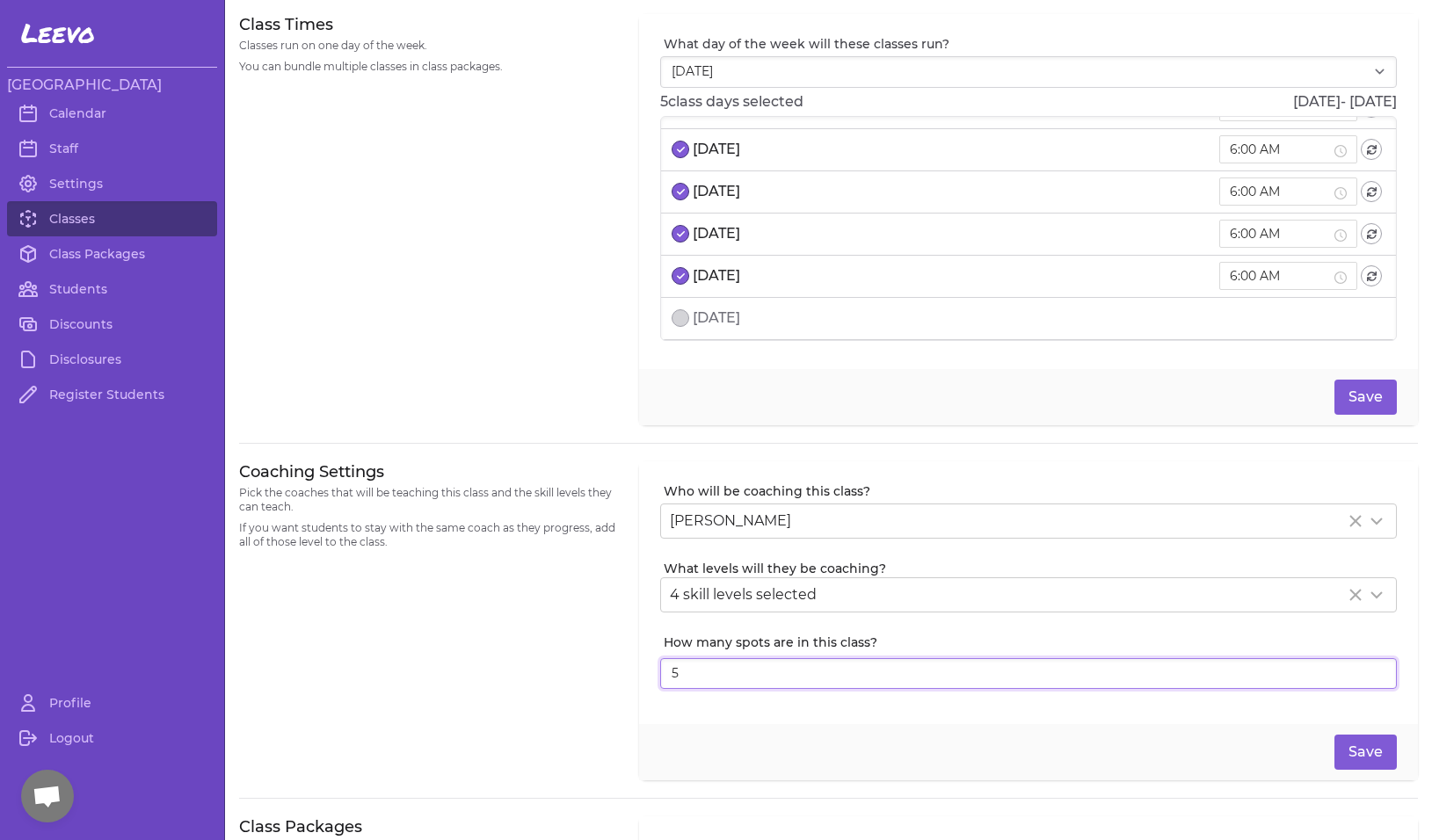
click at [1377, 672] on input "5" at bounding box center [1028, 674] width 736 height 32
click at [1377, 672] on input "6" at bounding box center [1028, 674] width 736 height 32
type input "7"
click at [1377, 672] on input "7" at bounding box center [1028, 674] width 736 height 32
click at [1359, 745] on button "Save" at bounding box center [1366, 752] width 62 height 35
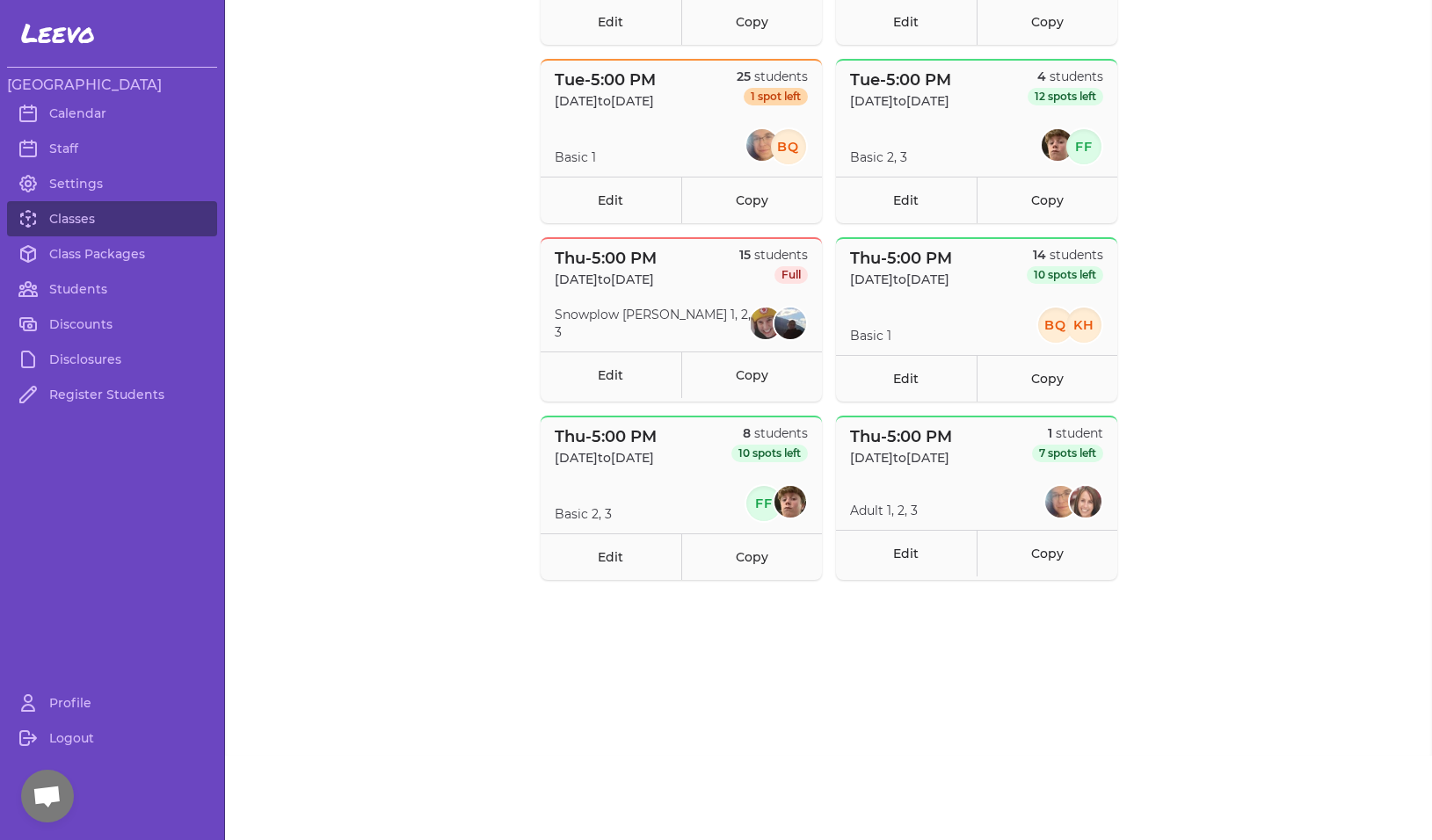
scroll to position [862, 0]
click at [94, 255] on link "Class Packages" at bounding box center [112, 254] width 210 height 35
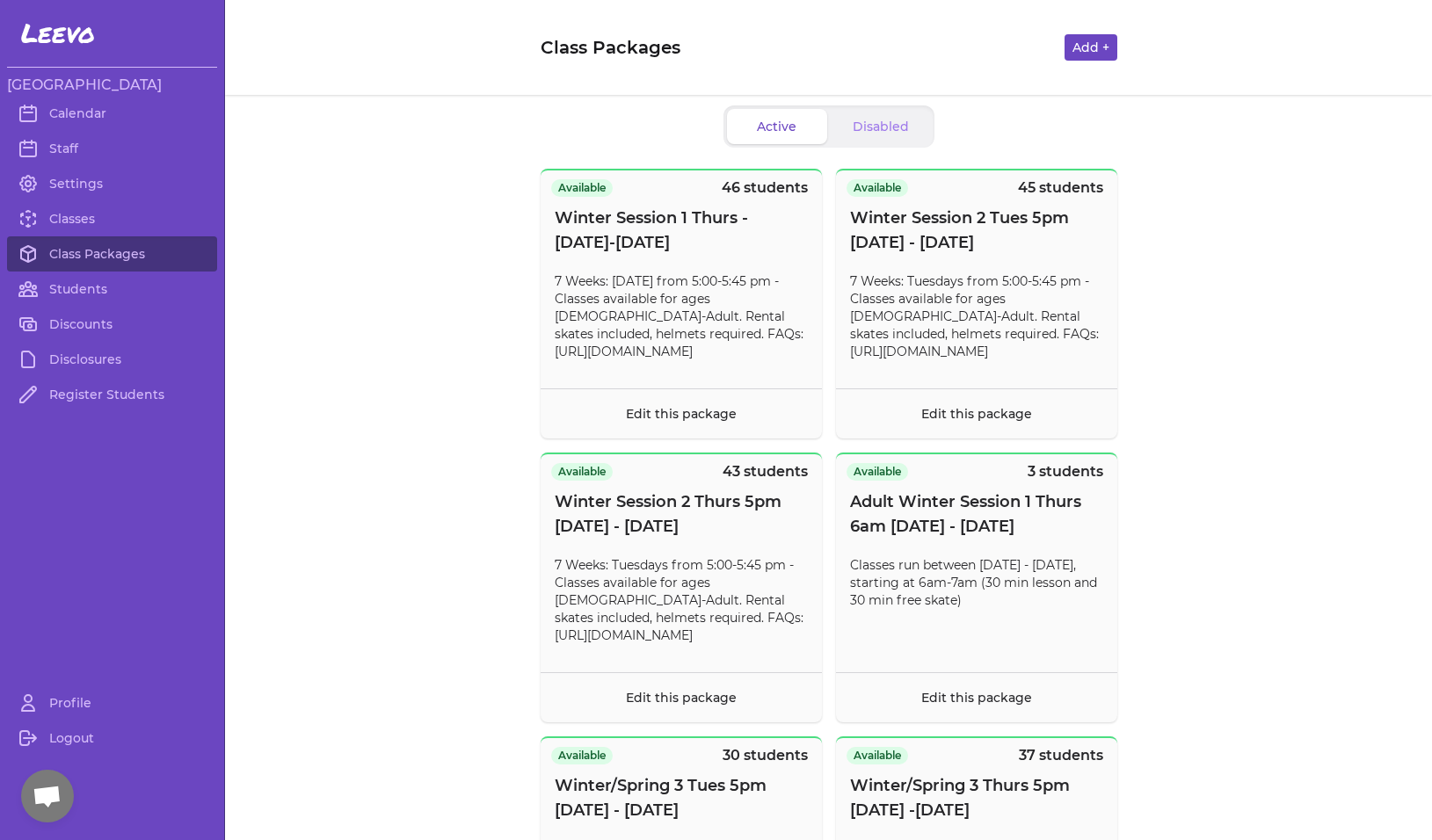
click at [1093, 48] on button "Add +" at bounding box center [1090, 48] width 53 height 27
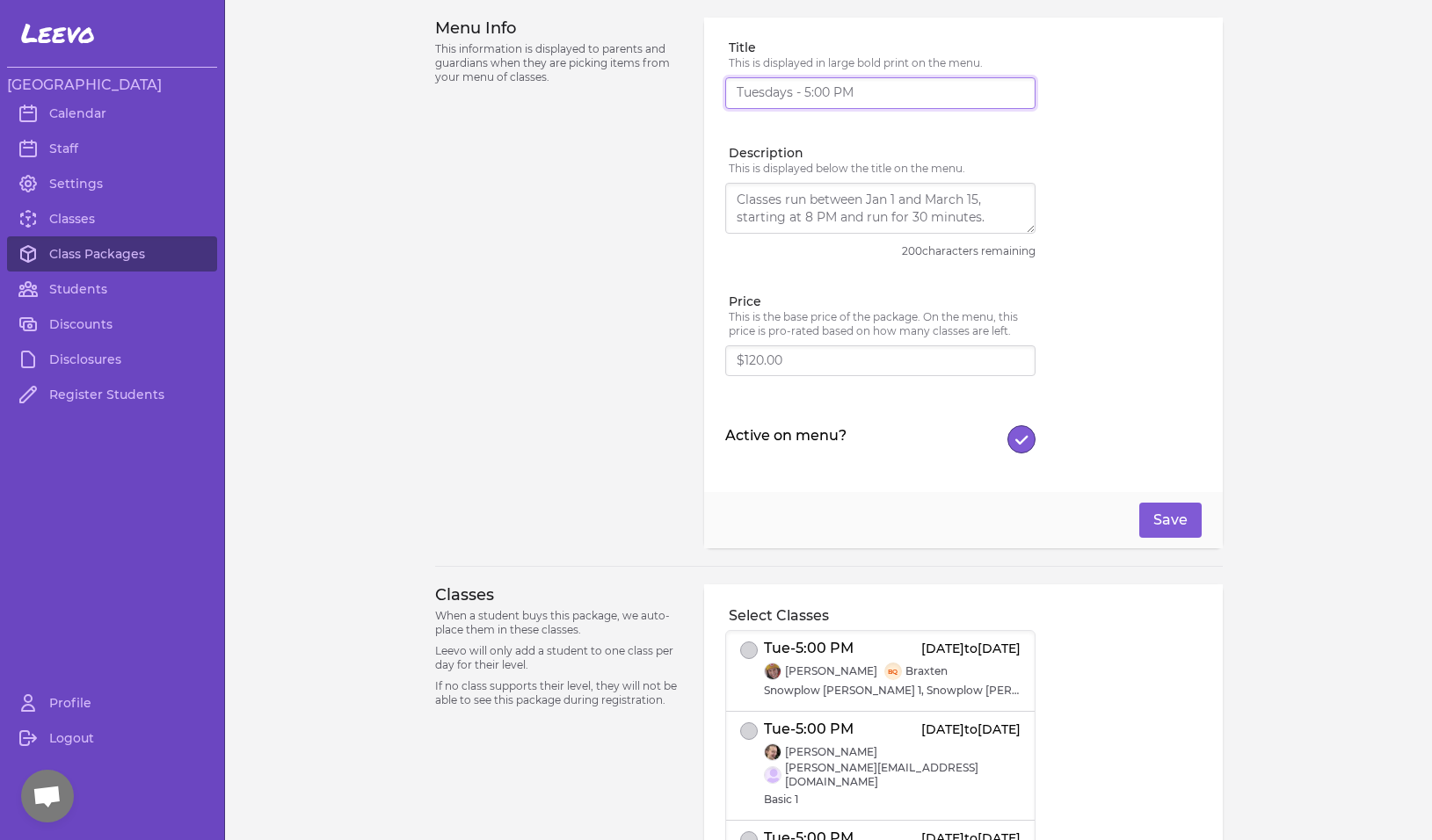
click at [909, 98] on input "Title" at bounding box center [880, 93] width 310 height 32
type input "Adult Fall Fridays [DATE]-[DATE]"
click at [834, 208] on textarea "Description" at bounding box center [880, 208] width 310 height 51
type textarea "Classes held on Fridays at 6am. 30 mins instruction and 30 mins freeskate"
click at [794, 362] on input "Price" at bounding box center [880, 362] width 310 height 32
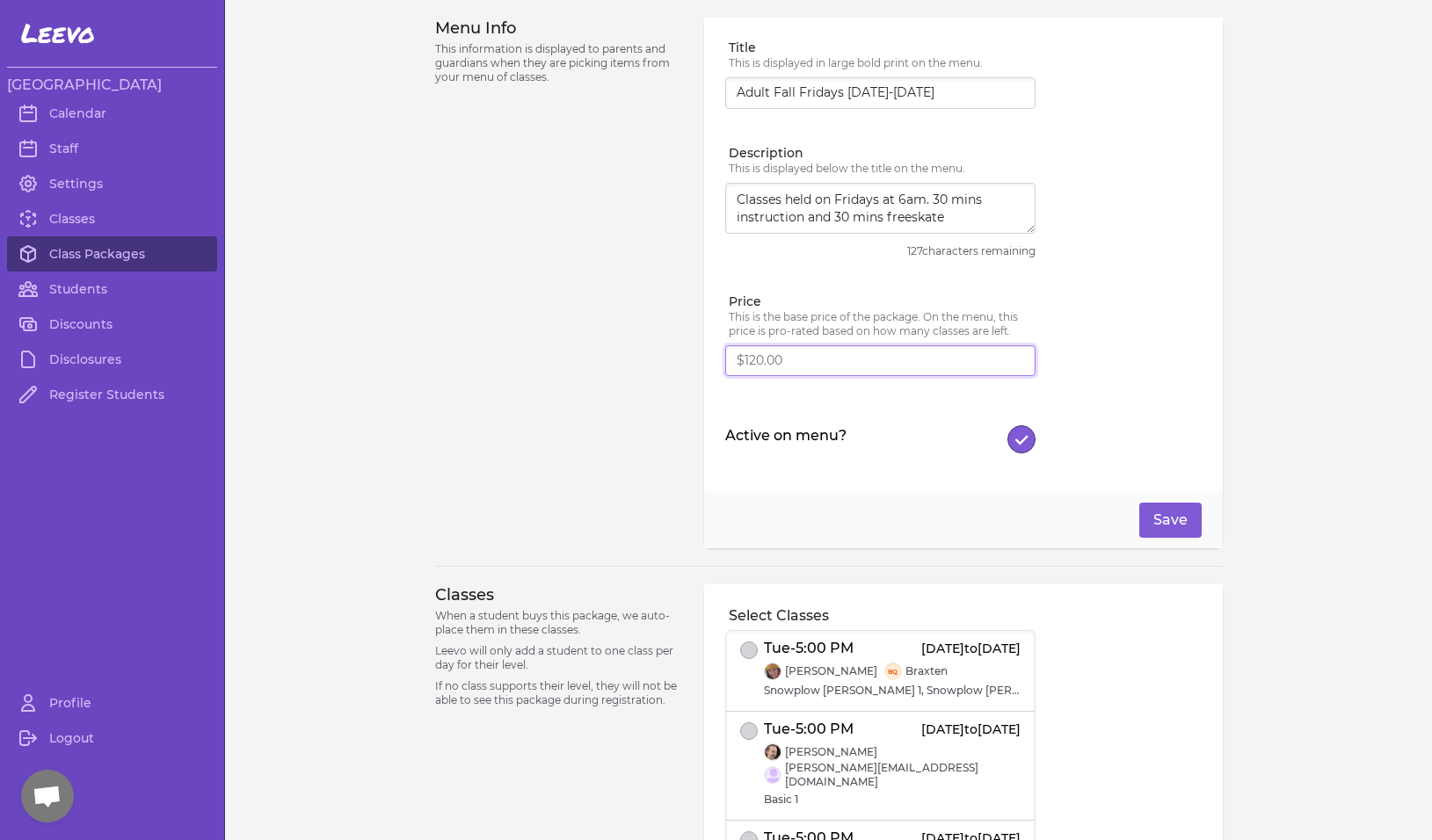
click at [873, 375] on input "Price" at bounding box center [880, 362] width 310 height 32
click at [857, 360] on input "Price" at bounding box center [880, 362] width 310 height 32
type input "$140.00"
click at [948, 228] on textarea "Classes held on Fridays at 6am. 30 mins instruction and 30 mins freeskate" at bounding box center [880, 208] width 310 height 51
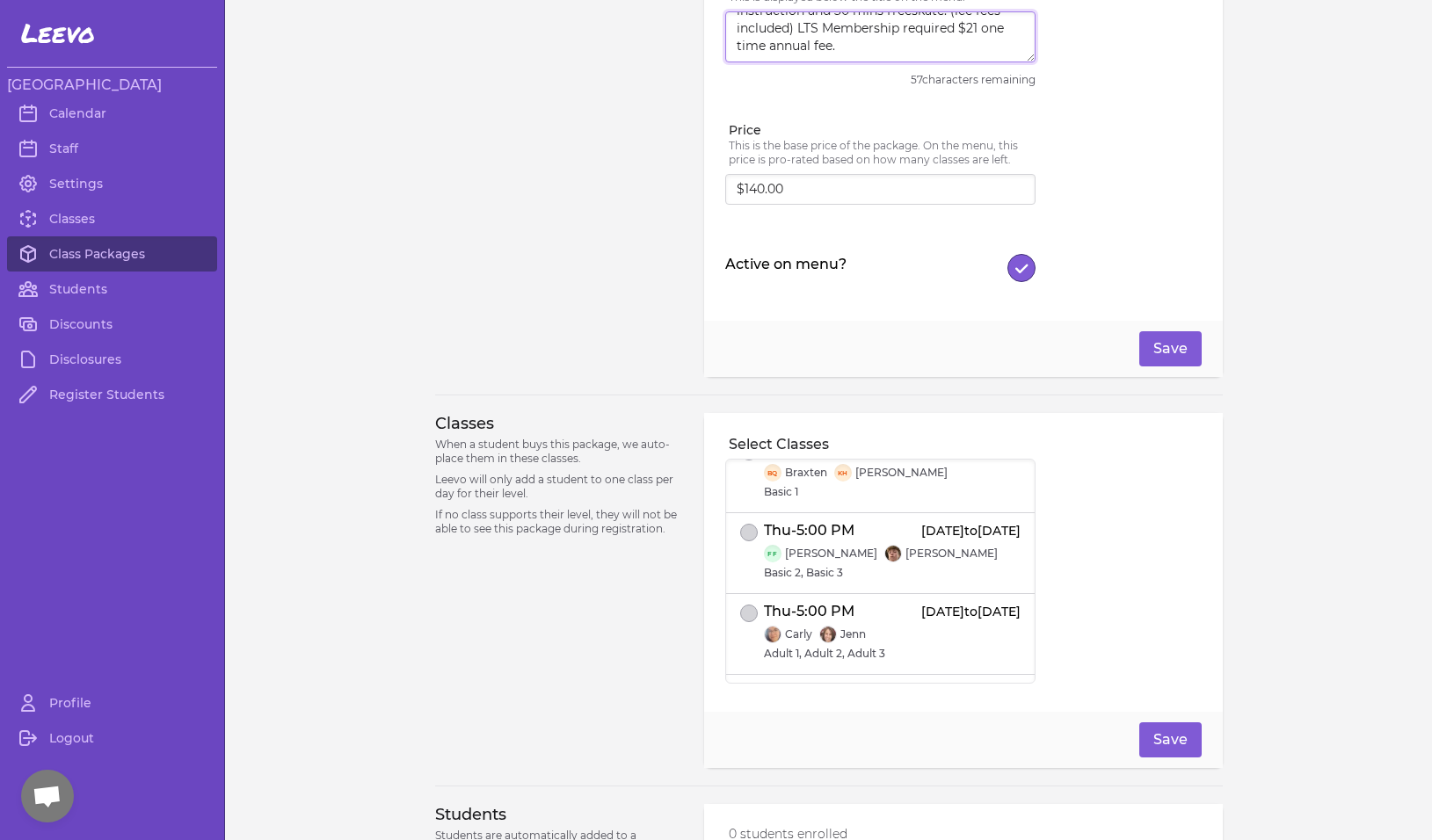
scroll to position [908, 0]
type textarea "Classes held on Fridays at 6am. 30 mins instruction and 30 mins freeskate. (ice…"
click at [829, 682] on span "Fri - 6:00 AM" at bounding box center [805, 692] width 82 height 21
click at [1160, 735] on button "Save" at bounding box center [1170, 739] width 62 height 35
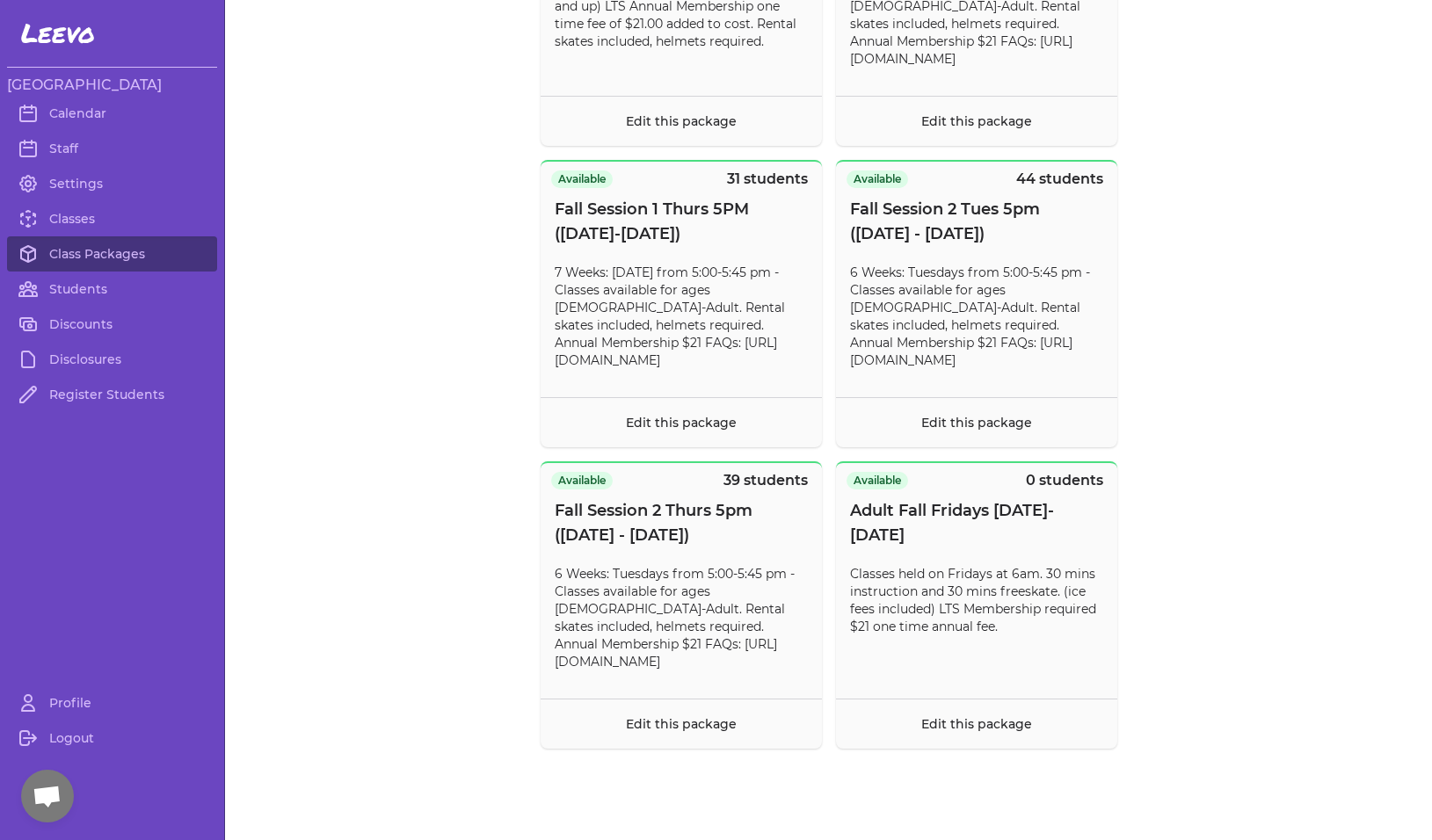
scroll to position [2013, 0]
click at [969, 724] on link "Edit this package" at bounding box center [977, 724] width 111 height 16
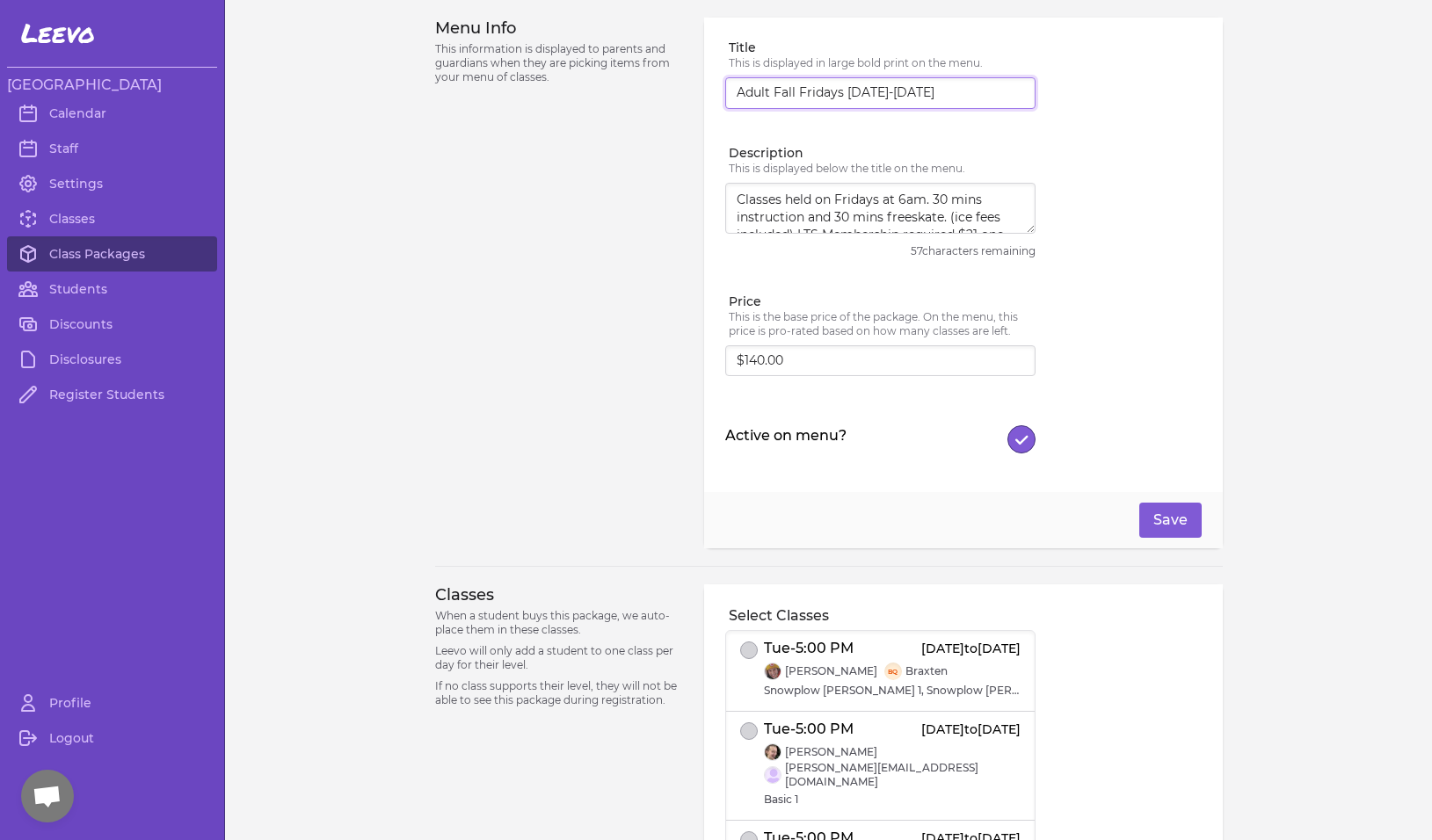
click at [842, 95] on input "Adult Fall Fridays [DATE]-[DATE]" at bounding box center [880, 93] width 310 height 32
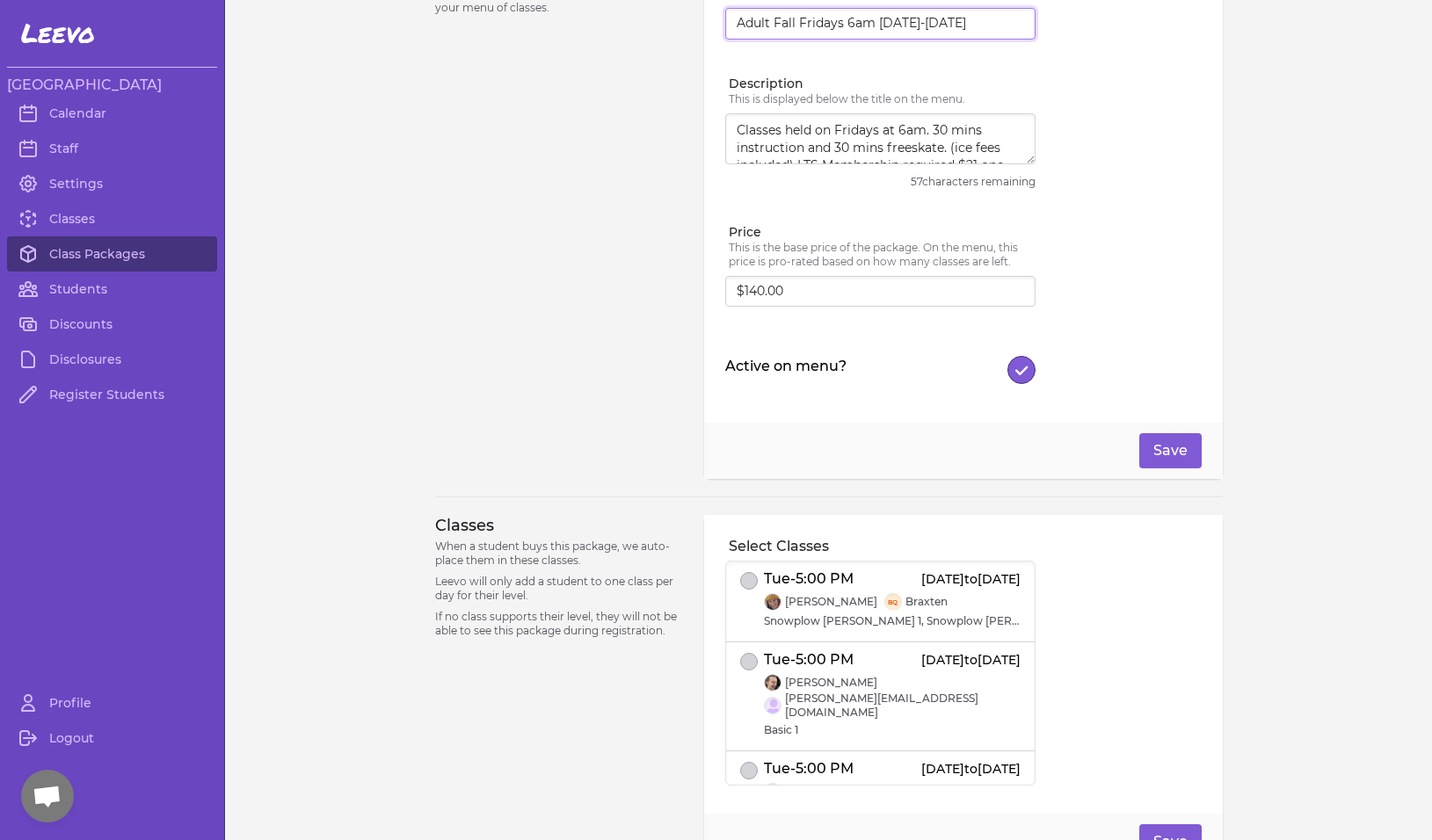
scroll to position [72, 0]
type input "Adult Fall Fridays 6am [DATE]-[DATE]"
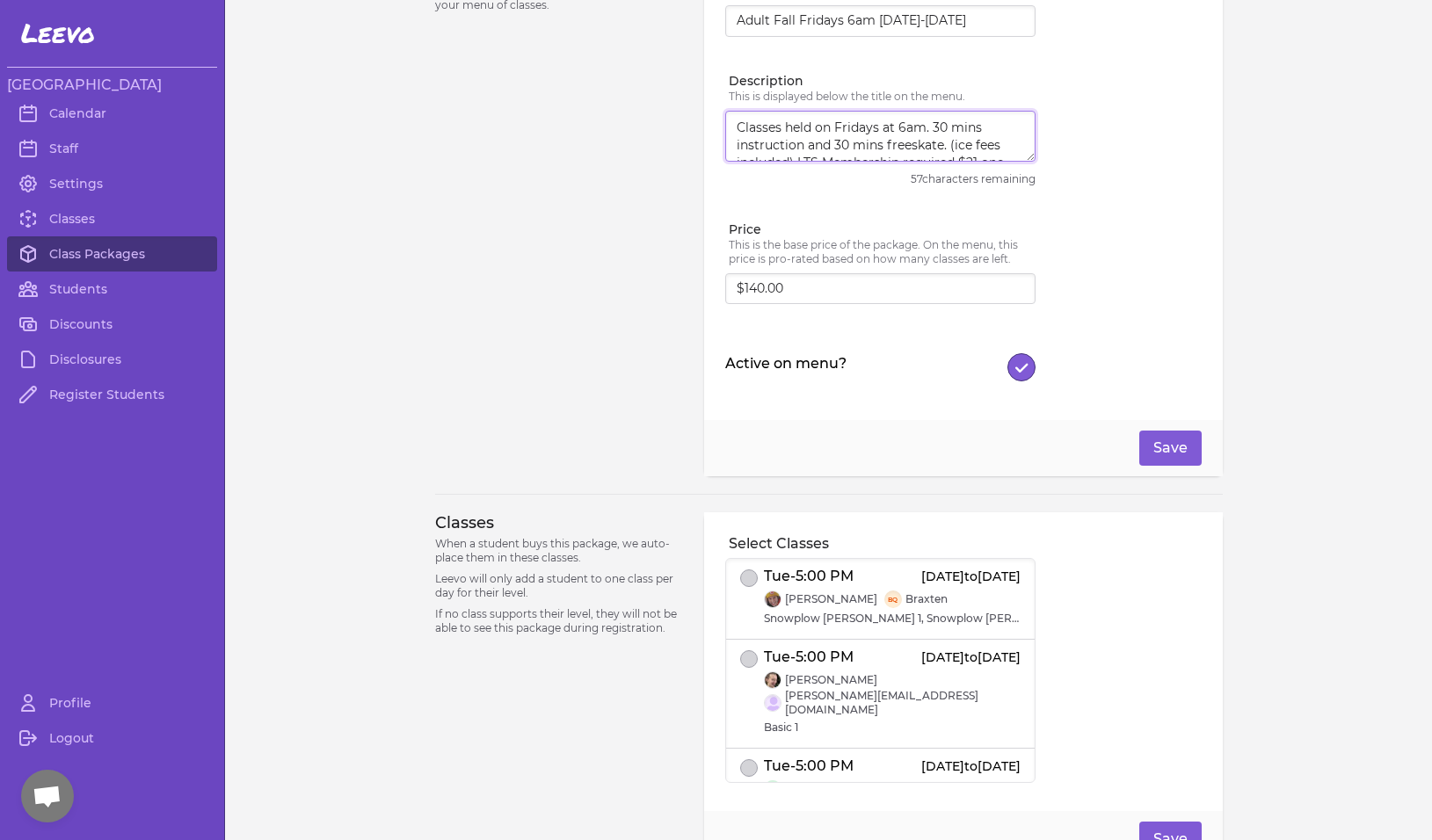
click at [736, 124] on textarea "Classes held on Fridays at 6am. 30 mins instruction and 30 mins freeskate. (ice…" at bounding box center [880, 136] width 310 height 51
type textarea "5 Weeks: Classes held on Fridays at 6am. 30 mins instruction and 30 mins freesk…"
click at [1171, 453] on button "Save" at bounding box center [1170, 448] width 62 height 35
